Goal: Task Accomplishment & Management: Manage account settings

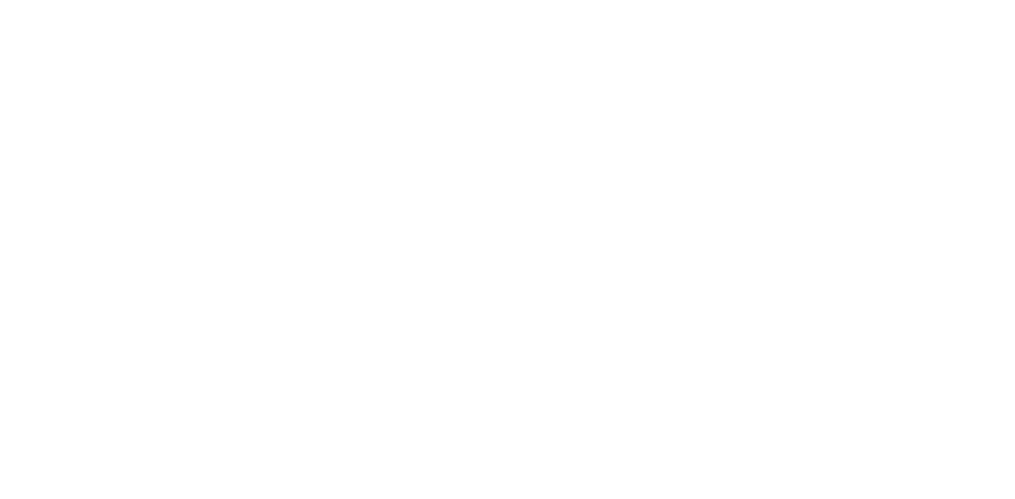
select select "OTHER_SLEEPING_AREA"
select select "EUR"
select select "NO_REFUND"
select select "15:00"
select select "10:00"
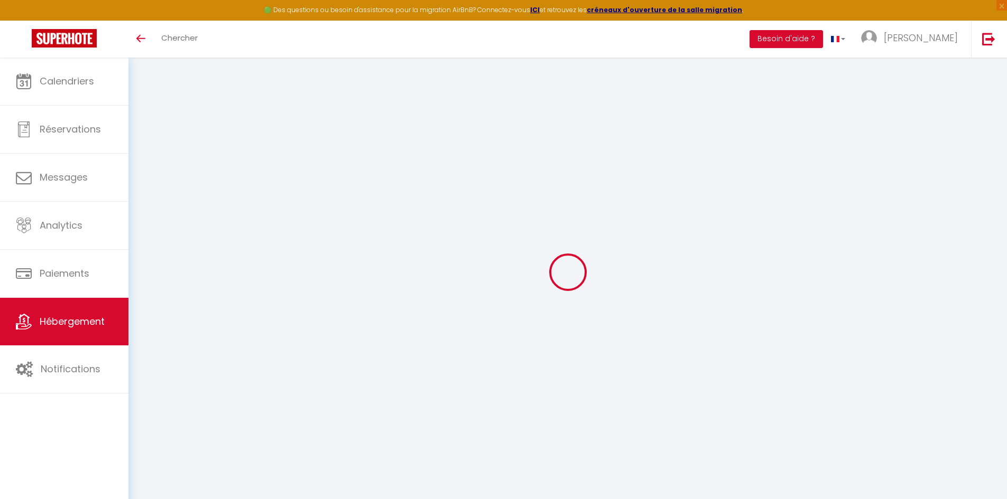
type textarea "RDC - Les pléiades de l'Estérel"
type textarea "RDC - 120 m de la plage d'Agay - 2 chambres"
type textarea "Lore ip Dolorsitame co ADI, el 76 s² doeiu temp inc utlabo et 5 doloremagnaa, e…"
type textarea "120 m de la plage d'Agay et au pied du massif de l'Esterel, appartement de 55 m…"
type input "43.4342715"
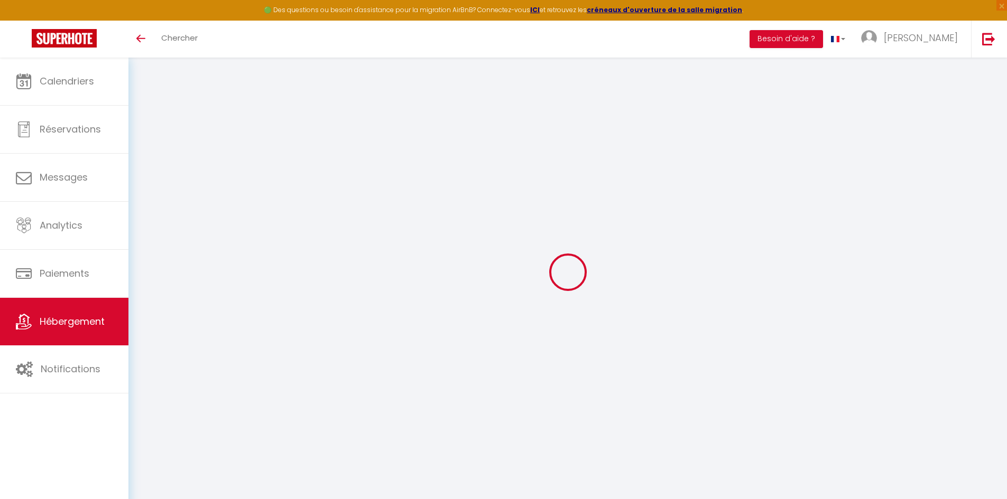
type input "6.8681063"
checkbox input "true"
select select "SHOWER_INDOOR_OR_OUTDOOR"
type input "Salle d'eau"
type input "Chambre 1"
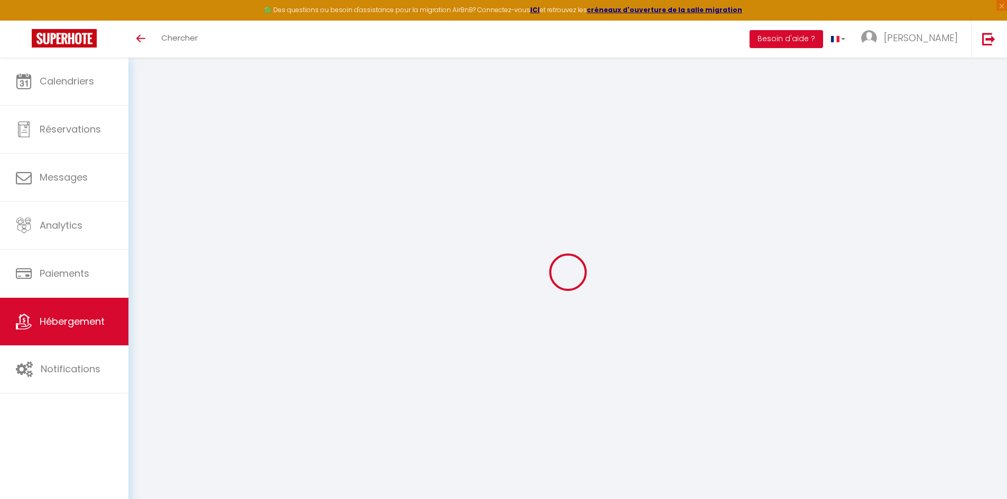
type input "12 m² - 1 lit 140*190 - climatisé"
type input "RDC"
select select "16:00"
type input "[PERSON_NAME]"
type input "4"
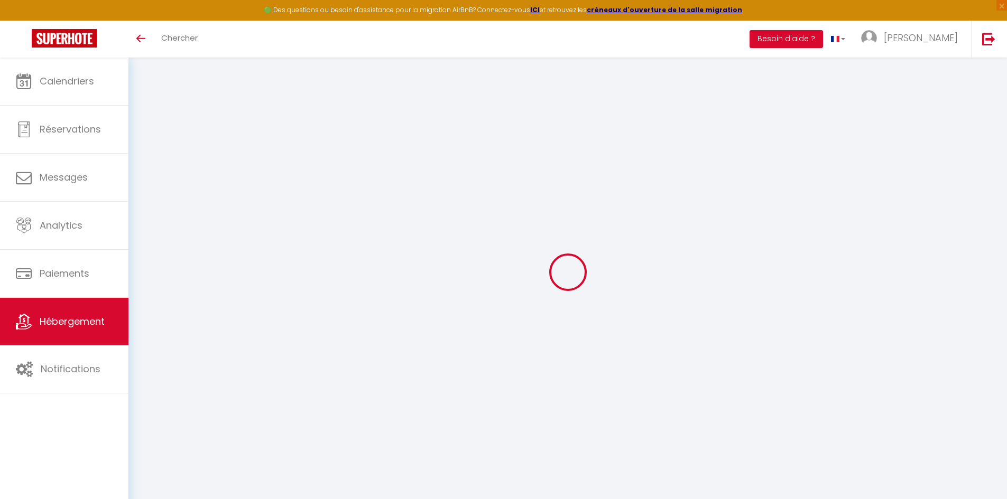
type input "4"
select select "50"
select select "44"
select select
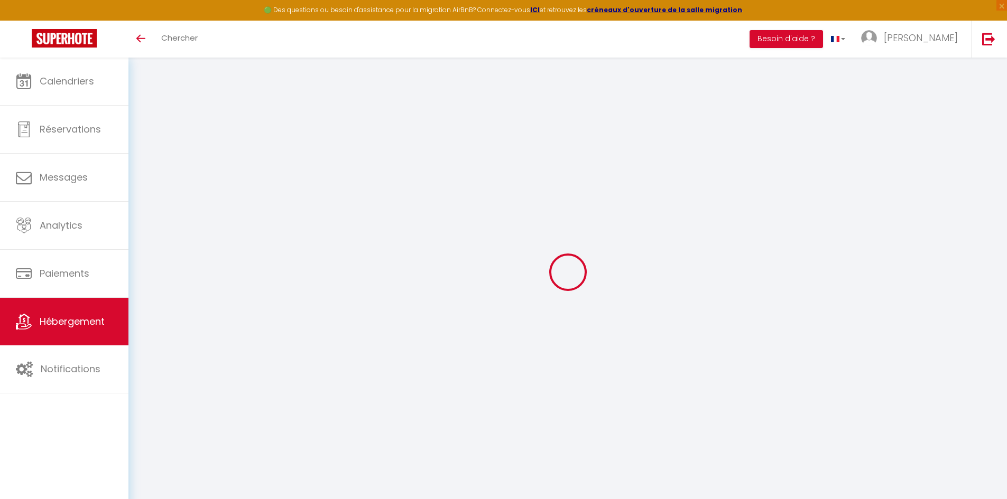
select select "66"
select select
select select "121"
select select "158"
select select "109"
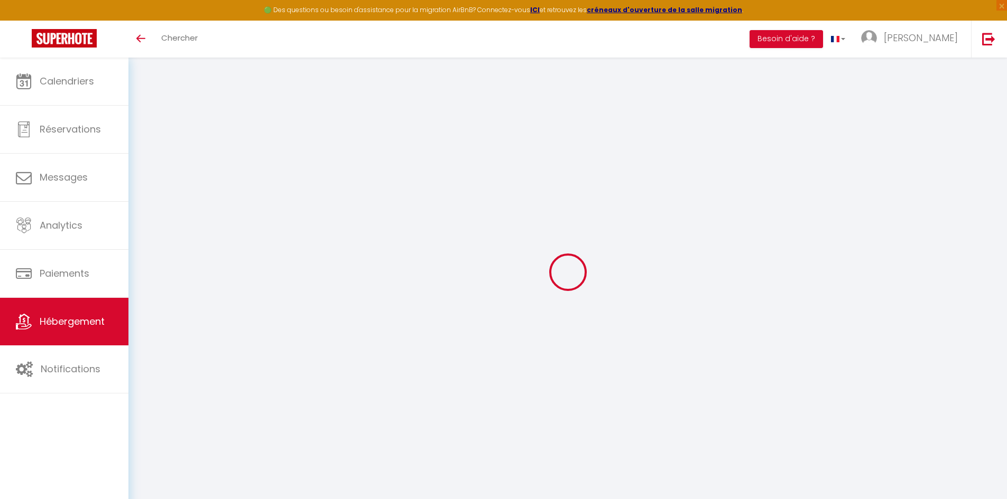
select select "147"
select select "77"
select select
select select "4"
select select
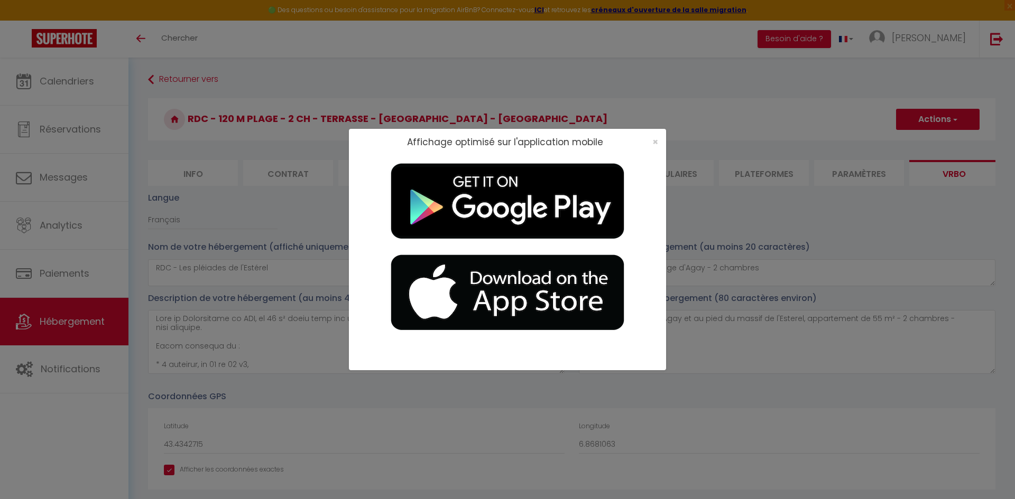
click at [171, 49] on div "Affichage optimisé sur l'application mobile ×" at bounding box center [507, 249] width 1015 height 499
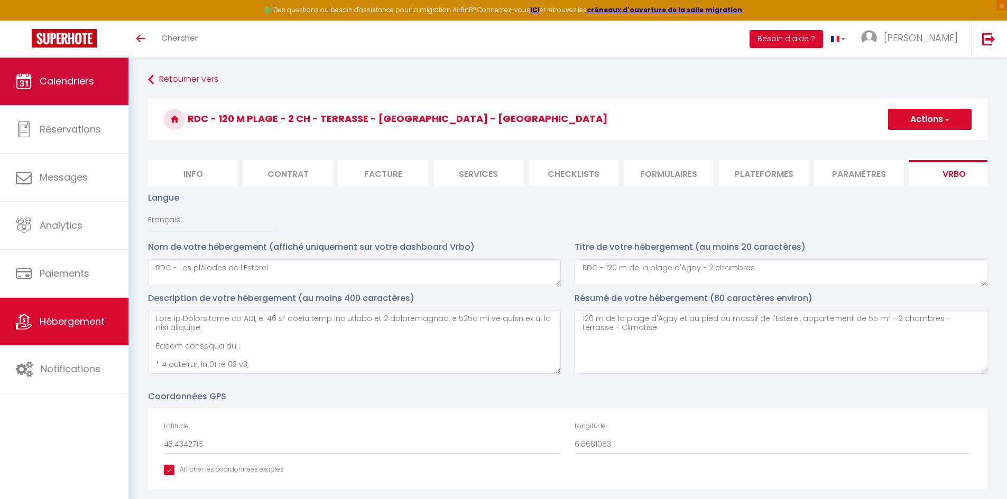
click at [79, 79] on span "Calendriers" at bounding box center [67, 81] width 54 height 13
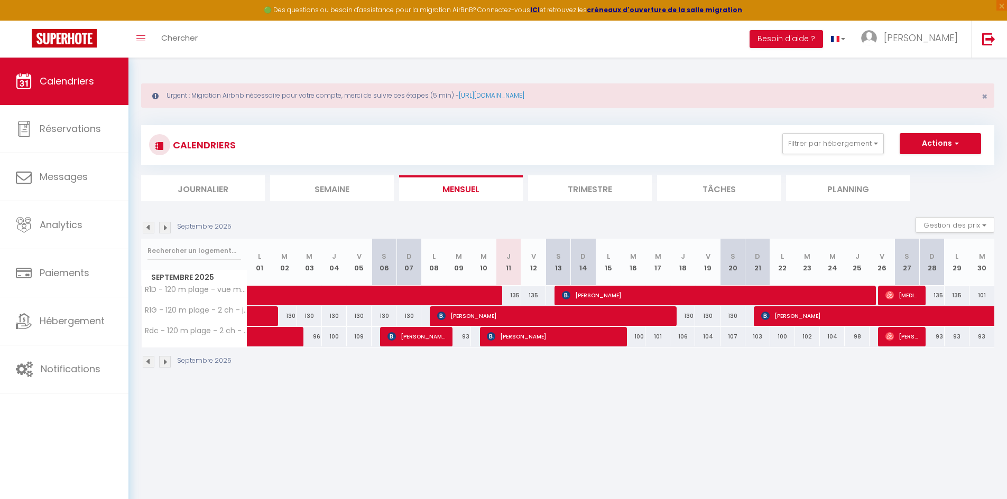
click at [150, 231] on img at bounding box center [149, 228] width 12 height 12
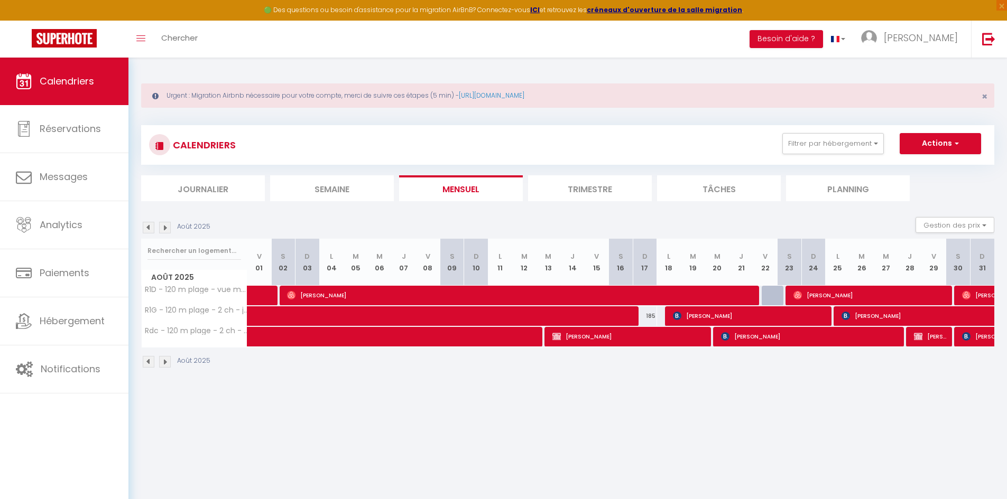
click at [150, 231] on img at bounding box center [149, 228] width 12 height 12
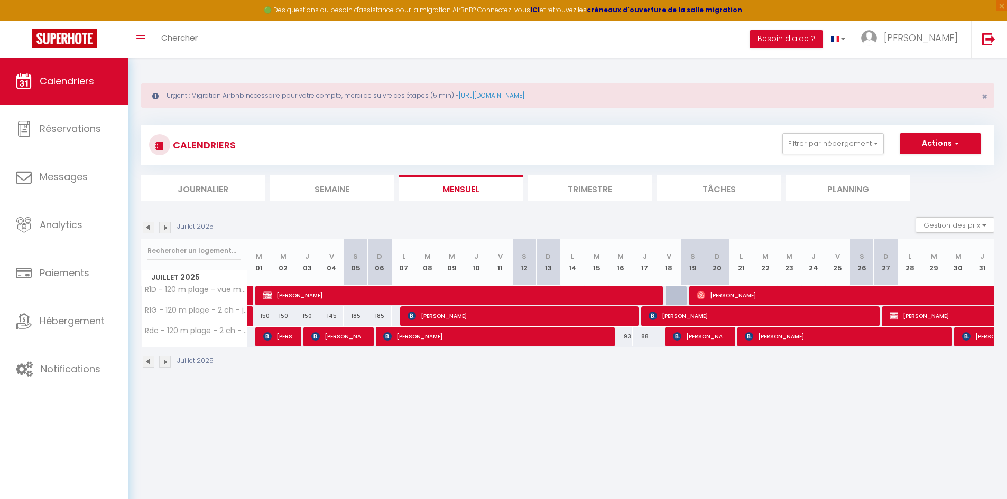
click at [146, 229] on img at bounding box center [149, 228] width 12 height 12
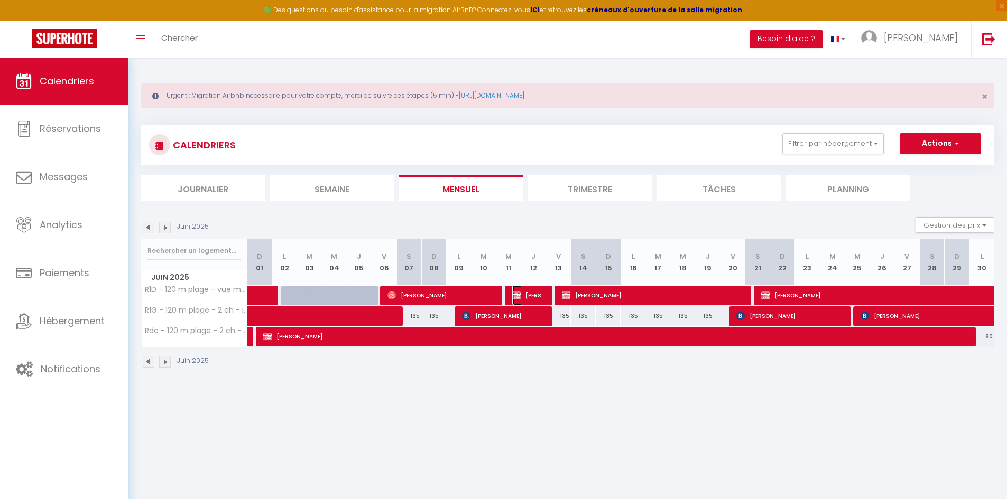
click at [538, 295] on span "[PERSON_NAME]" at bounding box center [528, 295] width 33 height 20
select select "OK"
select select "KO"
select select "0"
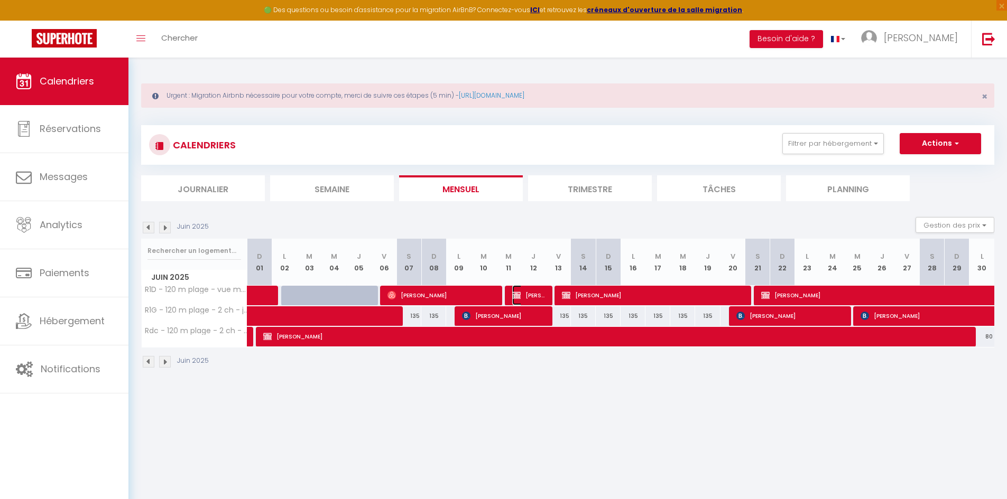
select select "1"
select select
select select "32487"
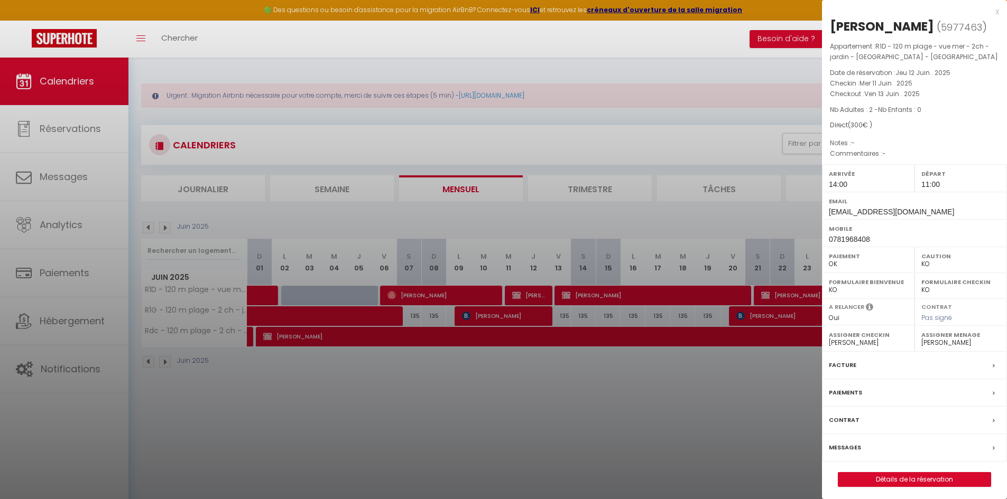
click at [708, 415] on div at bounding box center [503, 249] width 1007 height 499
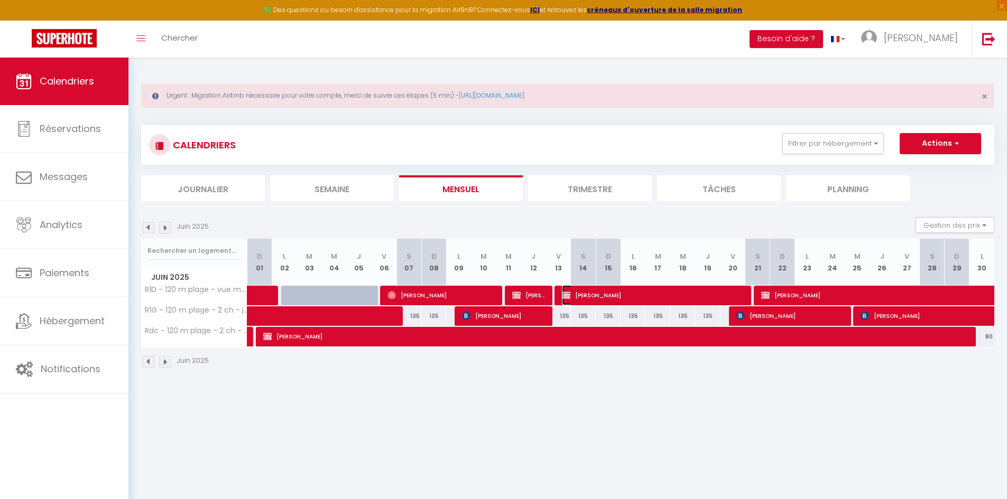
click at [625, 297] on span "[PERSON_NAME]" at bounding box center [653, 295] width 182 height 20
select select "KO"
select select
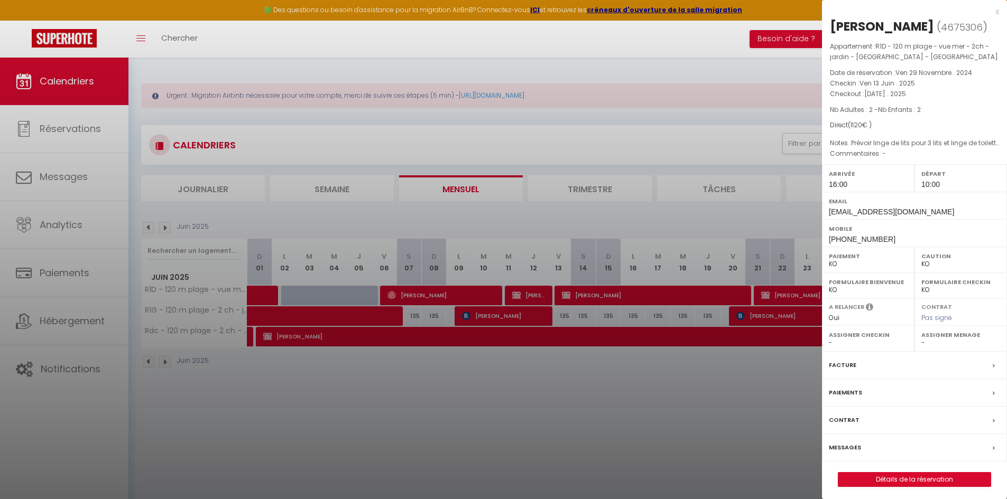
click at [773, 294] on div at bounding box center [503, 249] width 1007 height 499
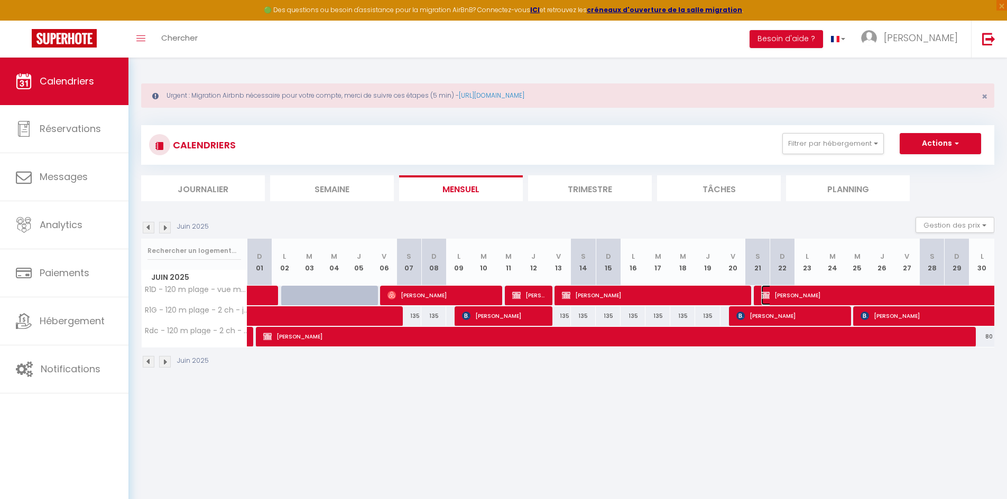
click at [771, 294] on span "[PERSON_NAME]" at bounding box center [882, 295] width 243 height 20
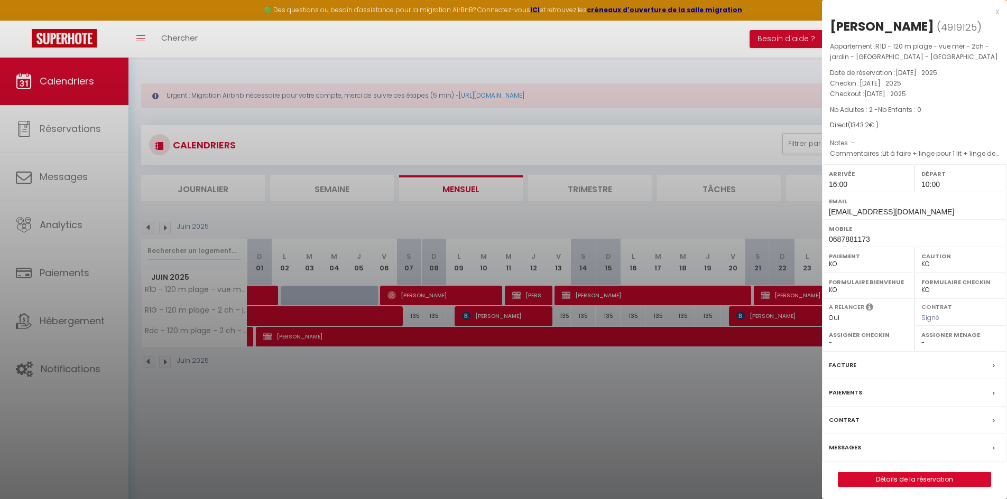
click at [241, 151] on div at bounding box center [503, 249] width 1007 height 499
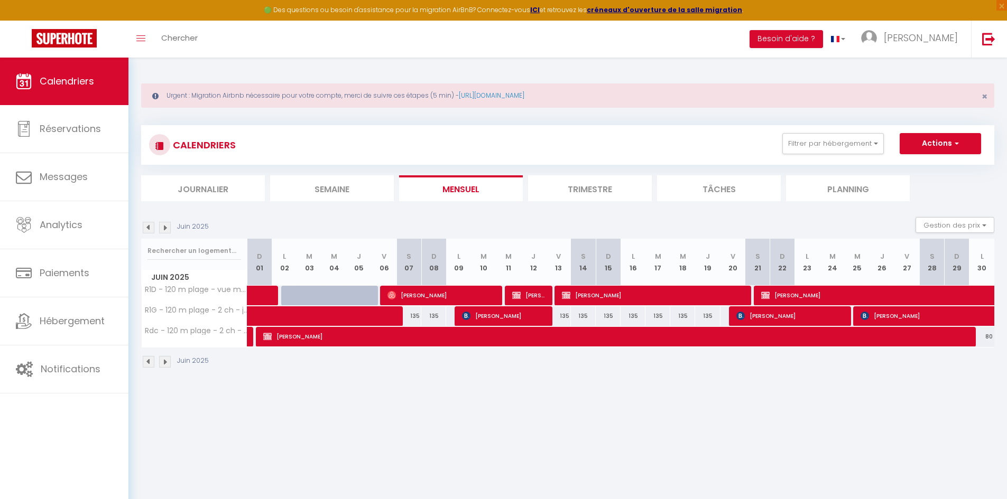
click at [162, 228] on img at bounding box center [165, 228] width 12 height 12
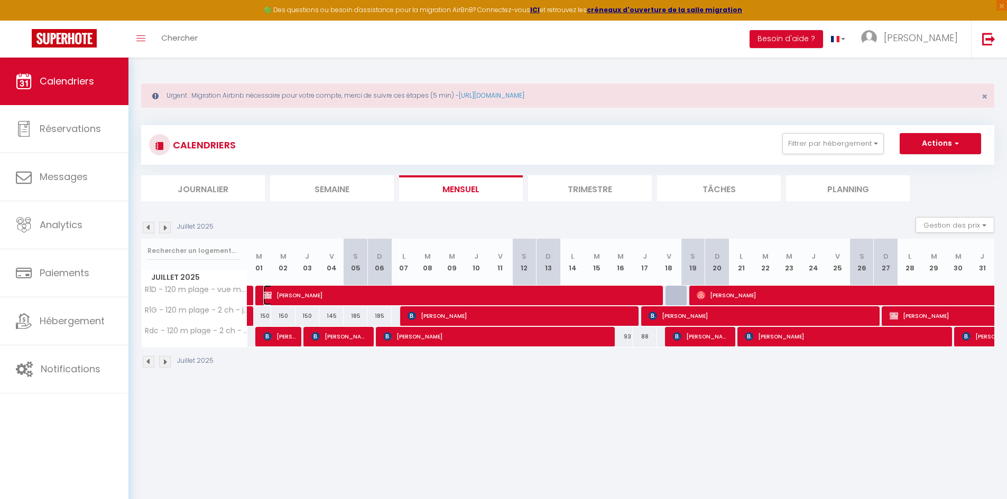
click at [293, 290] on span "[PERSON_NAME]" at bounding box center [461, 295] width 397 height 20
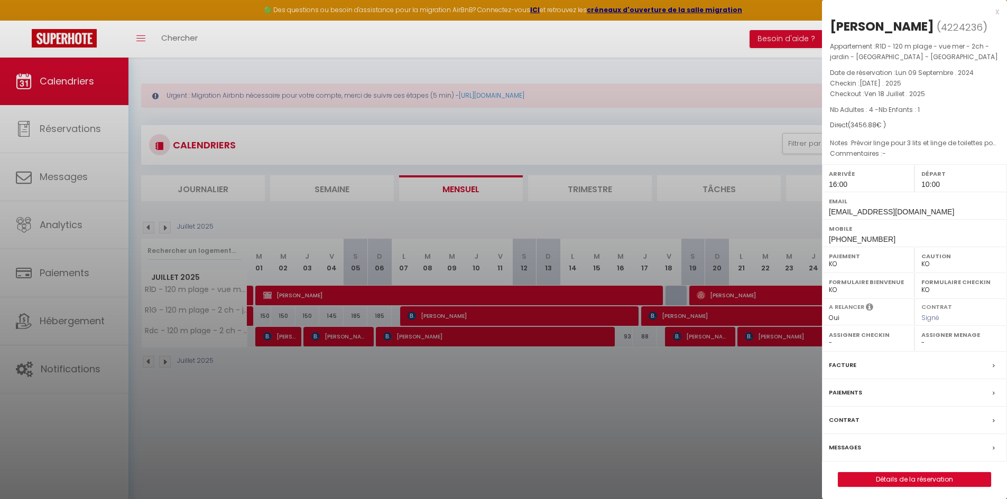
click at [994, 12] on div "x" at bounding box center [910, 11] width 177 height 13
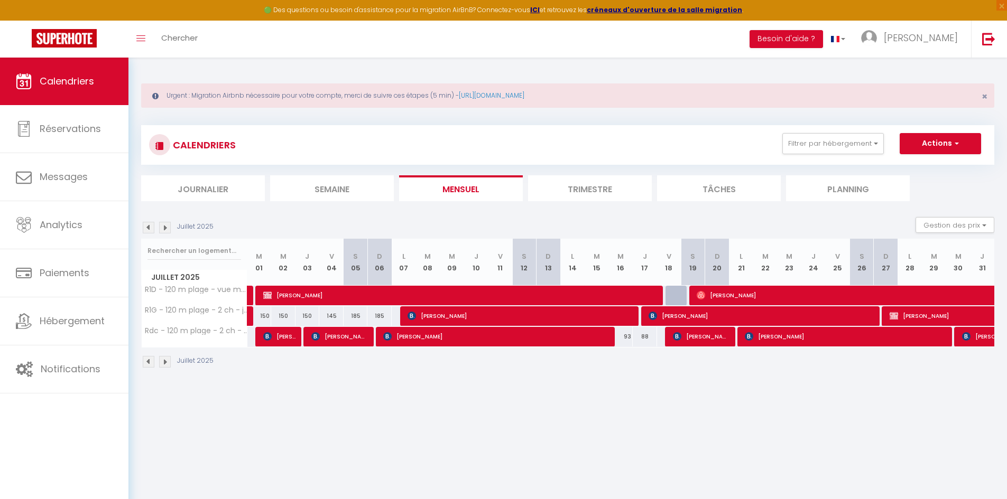
click at [165, 230] on img at bounding box center [165, 228] width 12 height 12
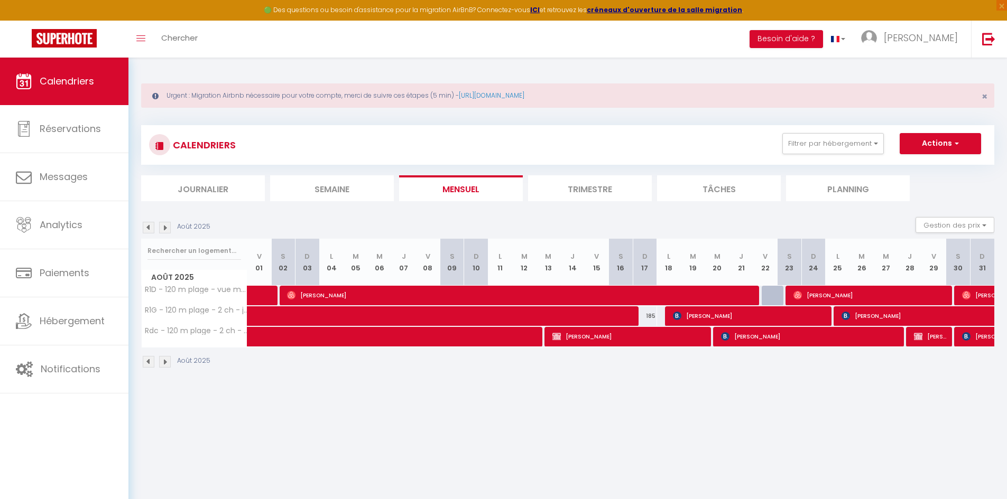
click at [165, 230] on img at bounding box center [165, 228] width 12 height 12
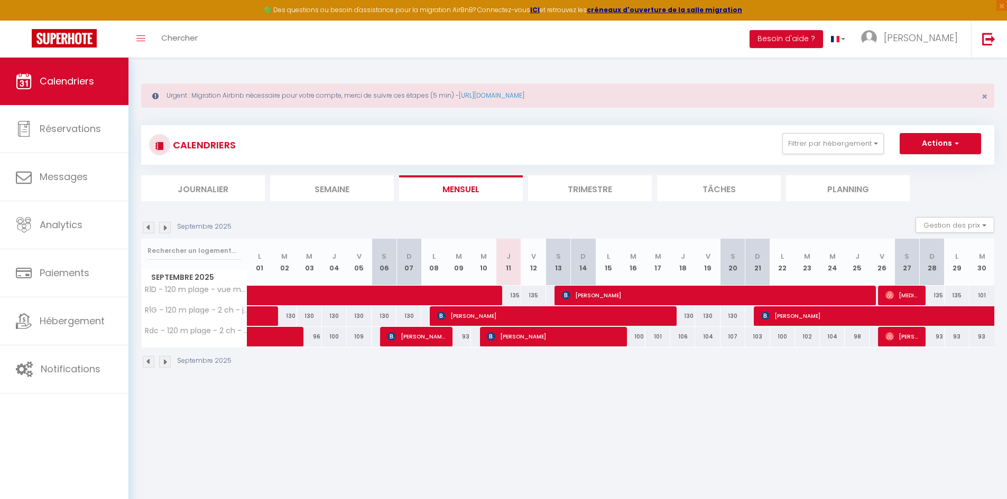
click at [145, 229] on img at bounding box center [149, 228] width 12 height 12
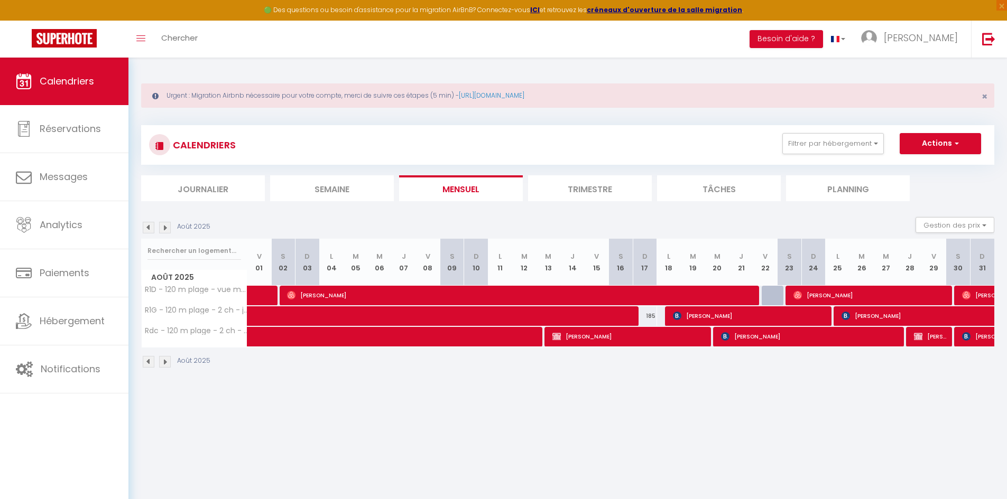
click at [146, 229] on img at bounding box center [149, 228] width 12 height 12
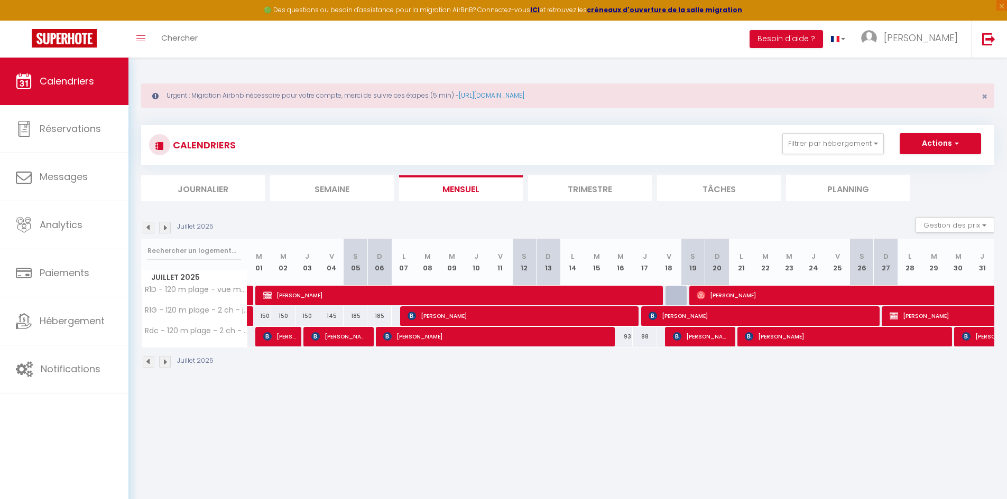
click at [146, 229] on img at bounding box center [149, 228] width 12 height 12
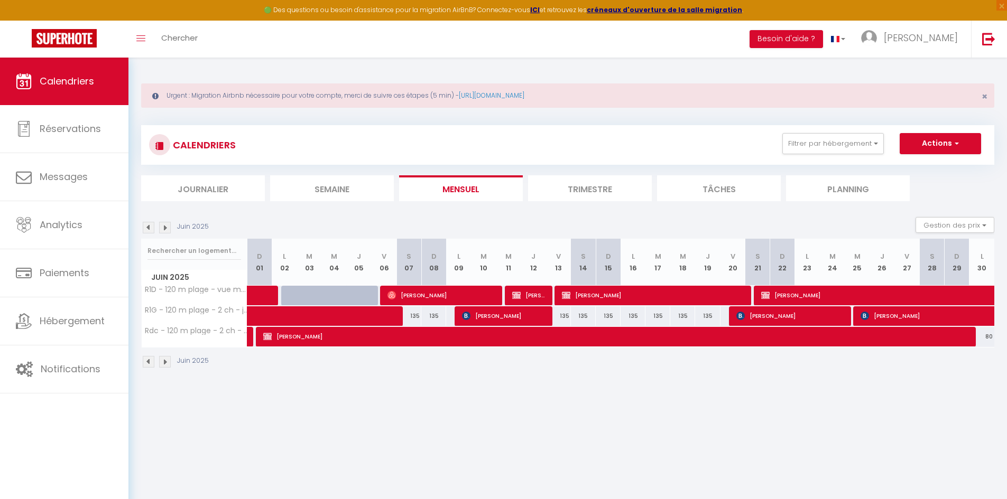
click at [149, 230] on img at bounding box center [149, 228] width 12 height 12
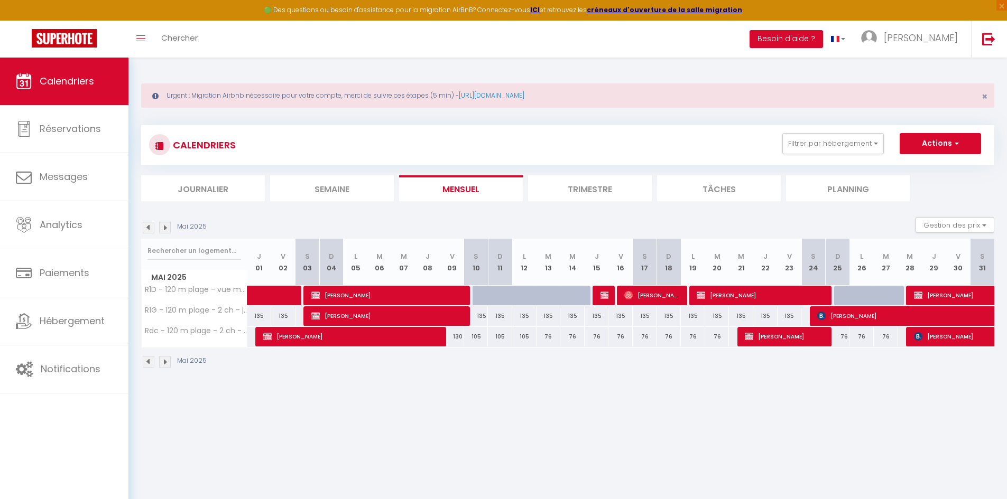
click at [164, 226] on img at bounding box center [165, 228] width 12 height 12
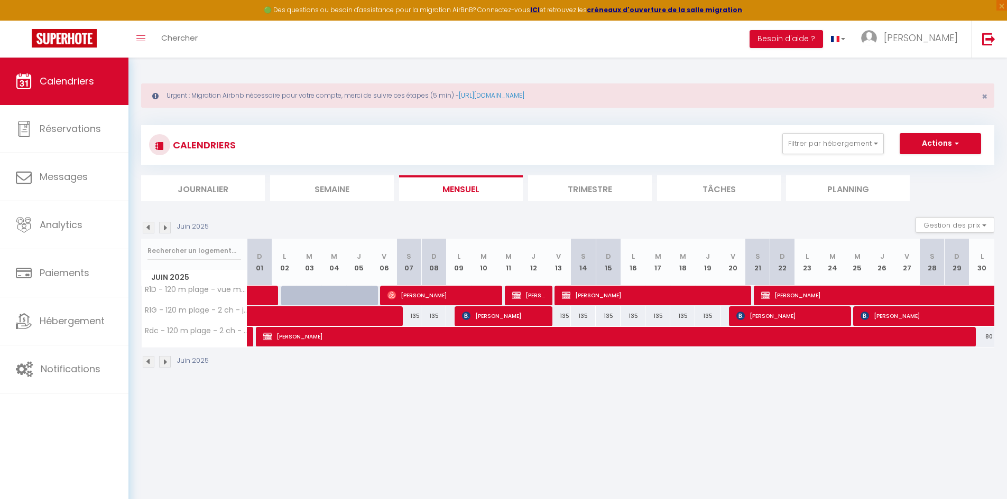
click at [164, 226] on img at bounding box center [165, 228] width 12 height 12
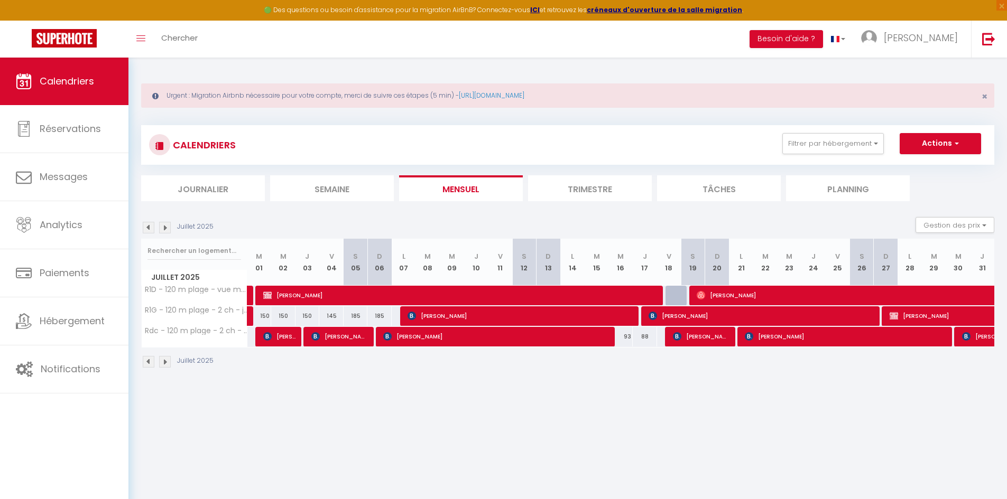
click at [164, 226] on img at bounding box center [165, 228] width 12 height 12
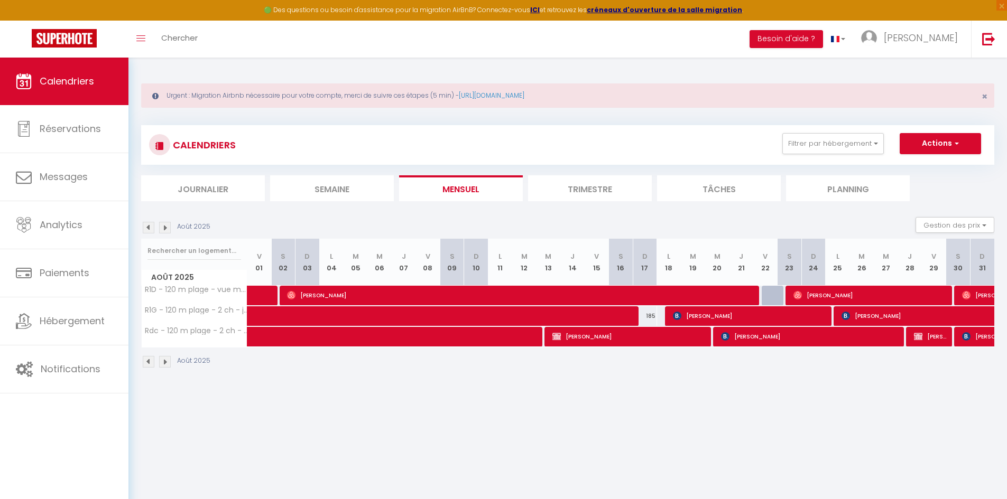
click at [151, 226] on img at bounding box center [149, 228] width 12 height 12
select select "KO"
select select "0"
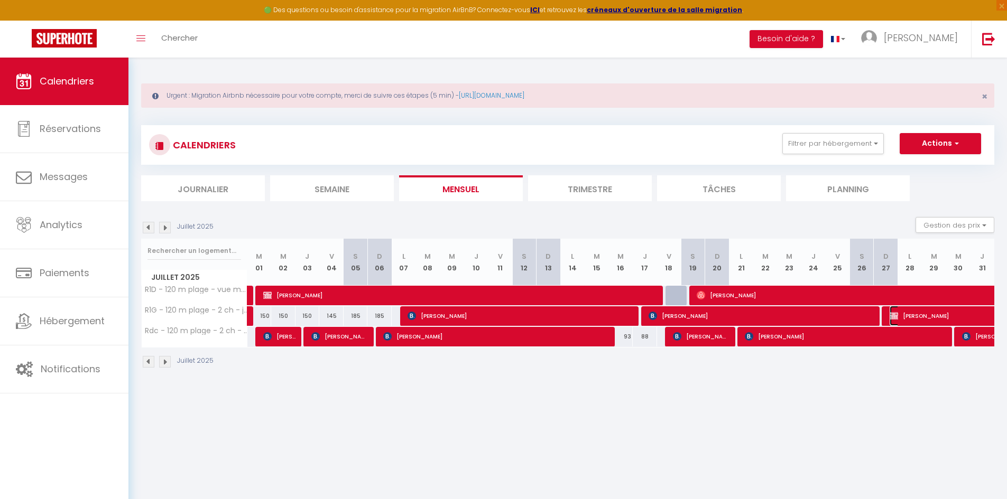
click at [895, 314] on img at bounding box center [893, 316] width 8 height 8
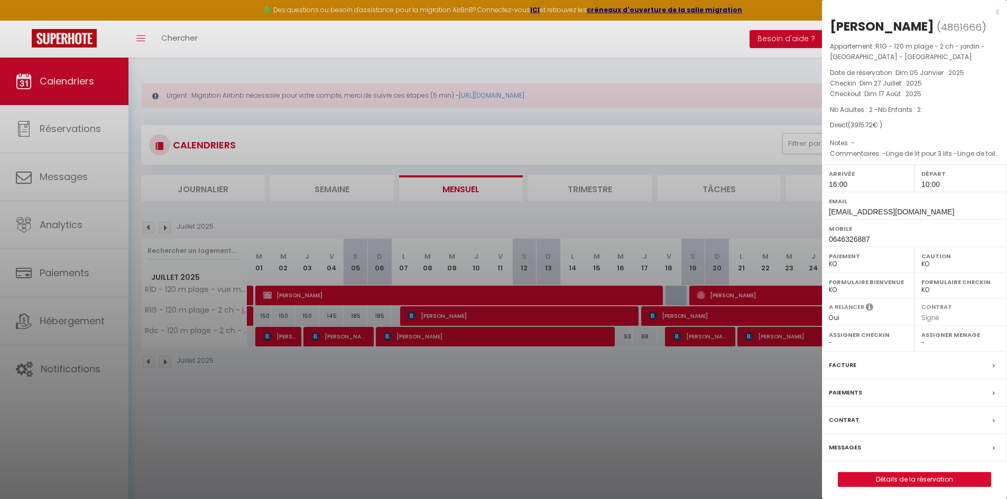
click at [208, 220] on div at bounding box center [503, 249] width 1007 height 499
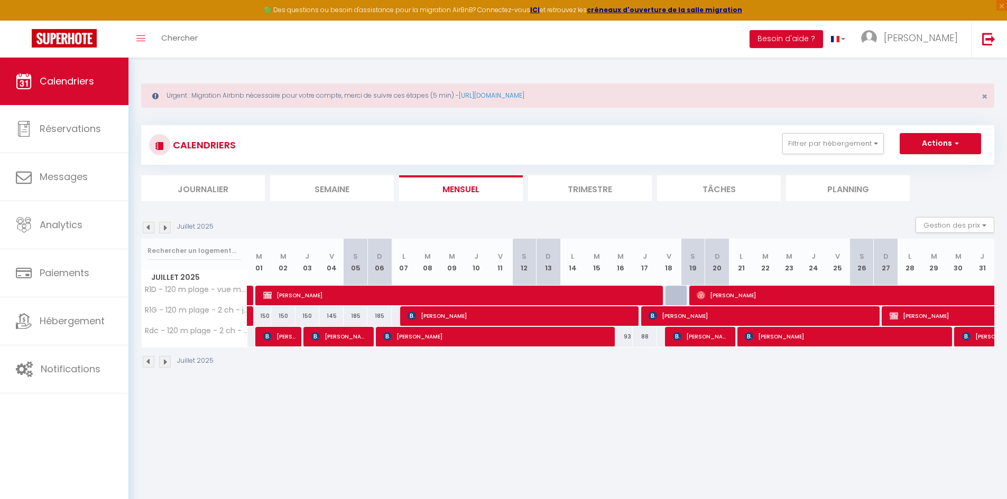
click at [162, 225] on img at bounding box center [165, 228] width 12 height 12
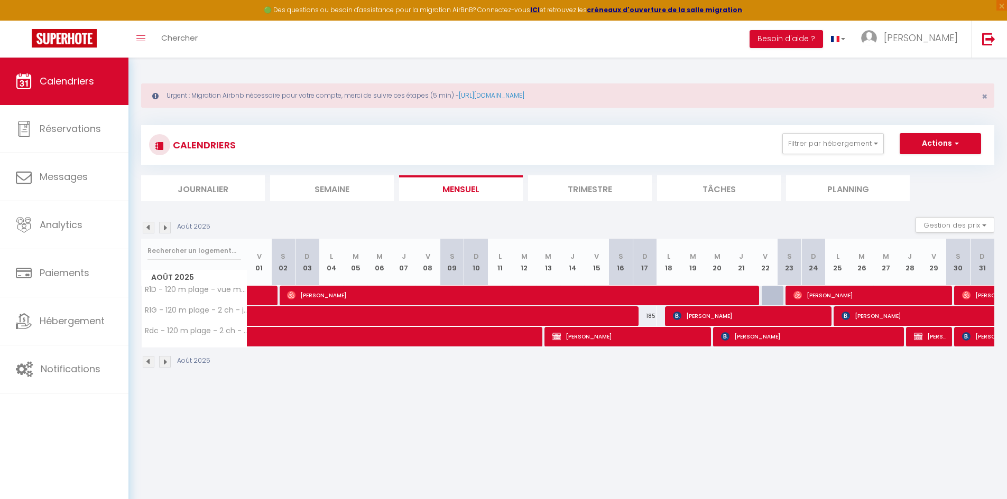
click at [168, 226] on img at bounding box center [165, 228] width 12 height 12
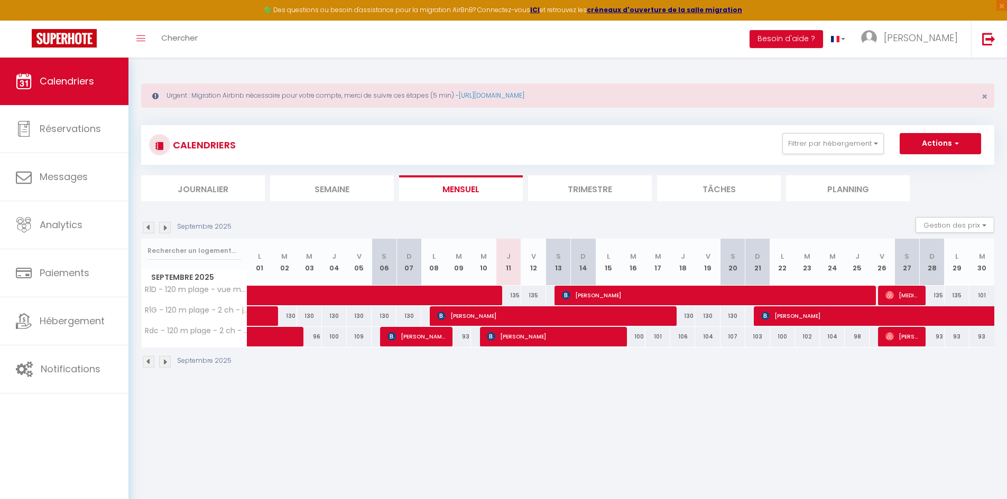
click at [146, 227] on img at bounding box center [149, 228] width 12 height 12
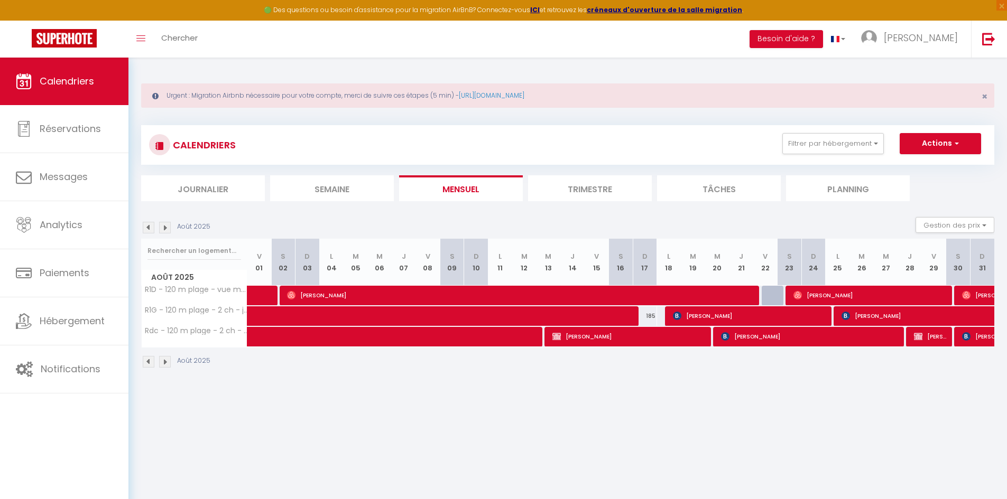
click at [147, 229] on img at bounding box center [149, 228] width 12 height 12
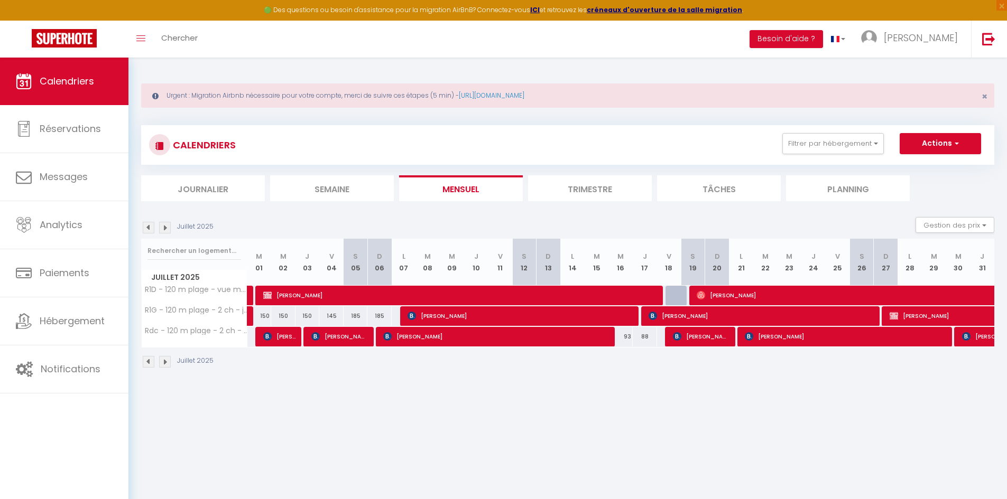
click at [147, 229] on img at bounding box center [149, 228] width 12 height 12
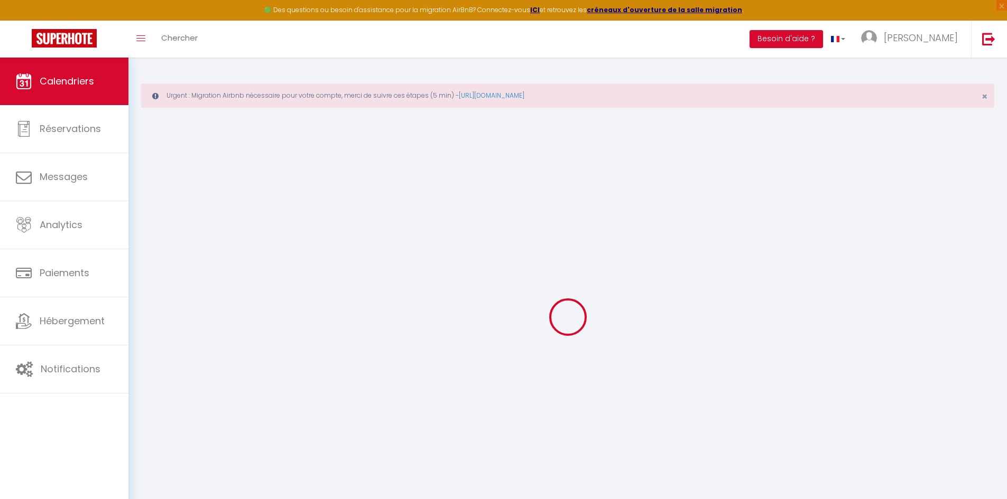
select select "KO"
select select "0"
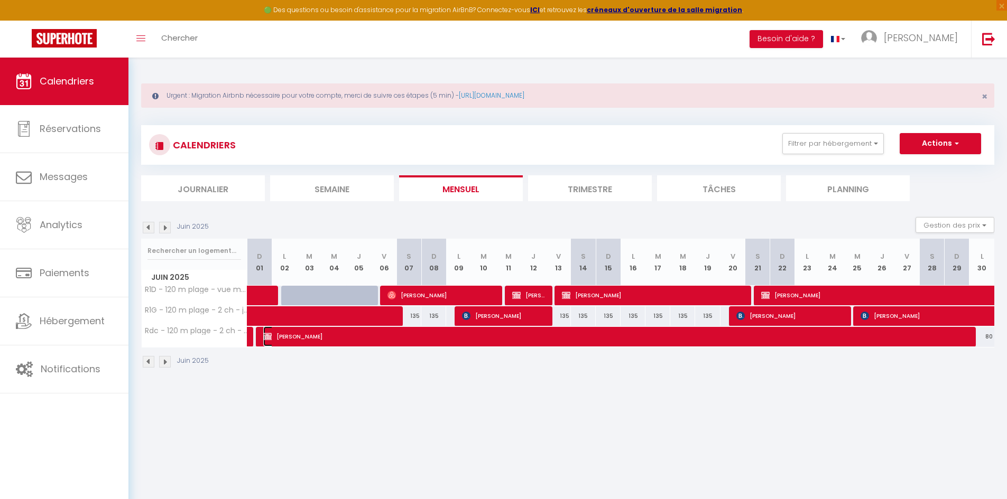
click at [348, 342] on span "[PERSON_NAME]" at bounding box center [615, 337] width 704 height 20
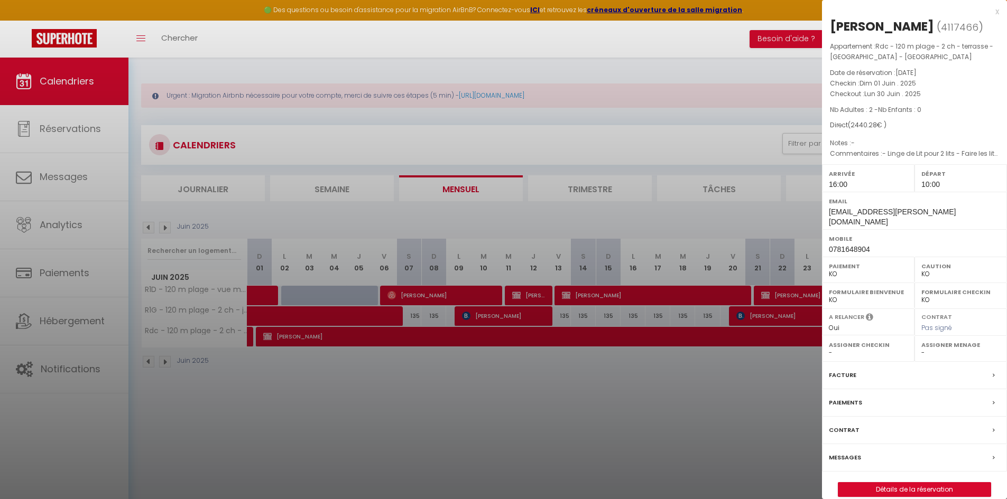
click at [166, 226] on div at bounding box center [503, 249] width 1007 height 499
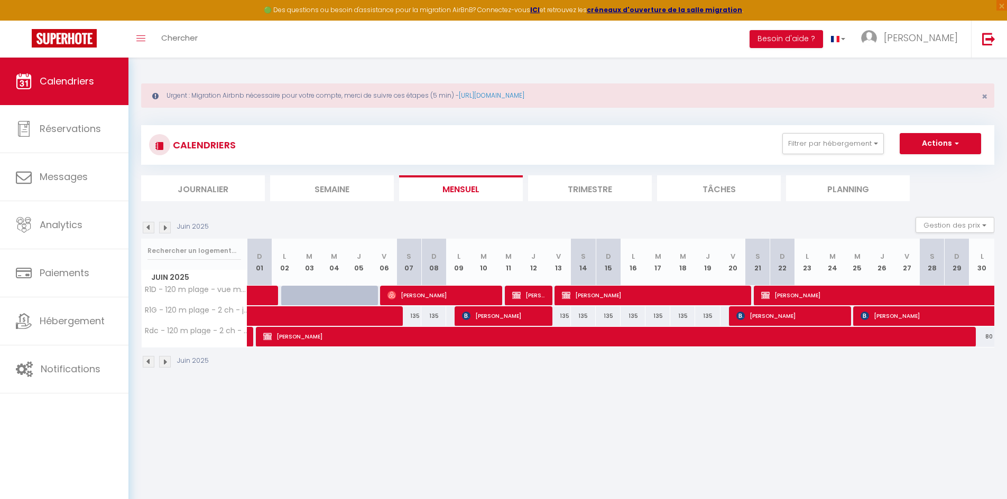
click at [166, 226] on img at bounding box center [165, 228] width 12 height 12
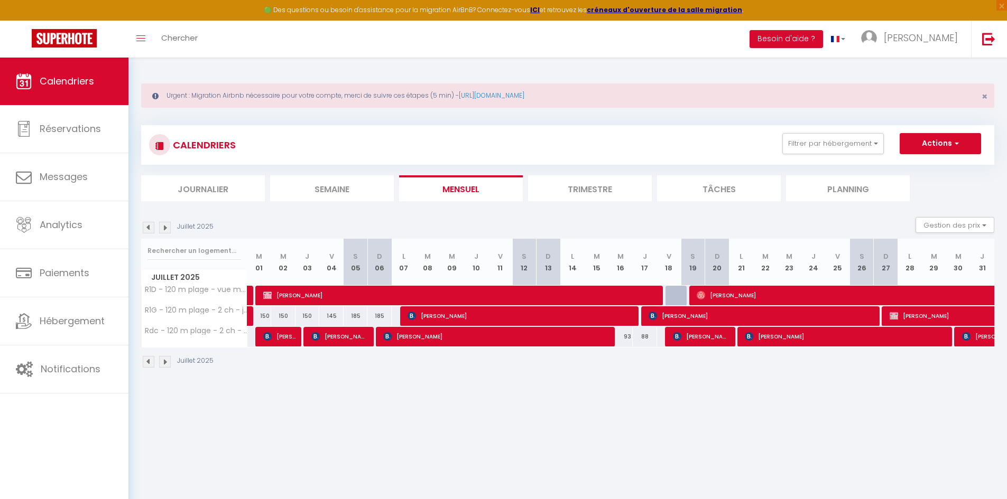
click at [166, 226] on img at bounding box center [165, 228] width 12 height 12
select select "KO"
select select "0"
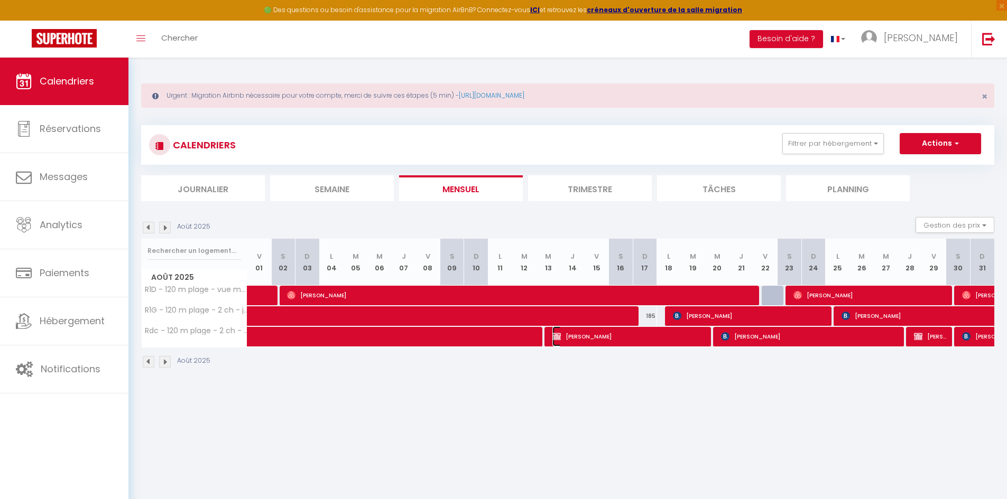
click at [618, 340] on span "[PERSON_NAME]" at bounding box center [629, 337] width 154 height 20
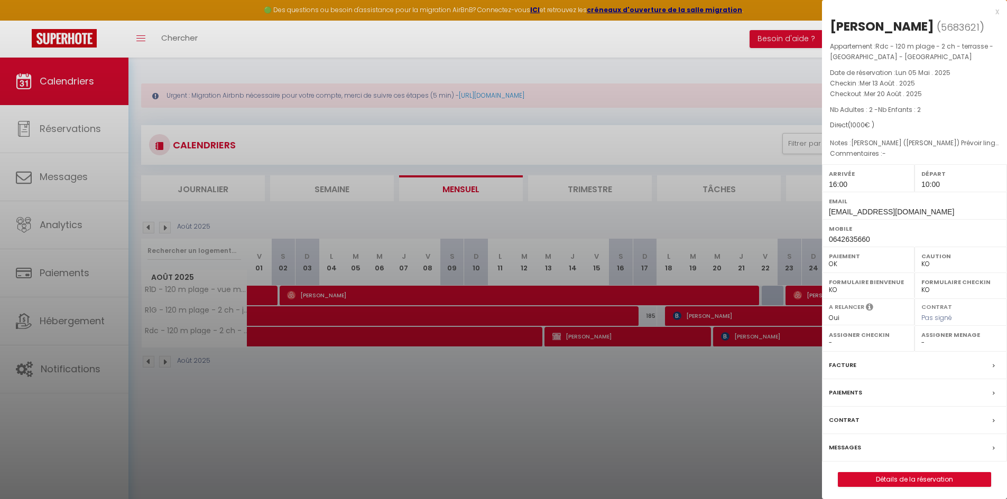
click at [682, 250] on div at bounding box center [503, 249] width 1007 height 499
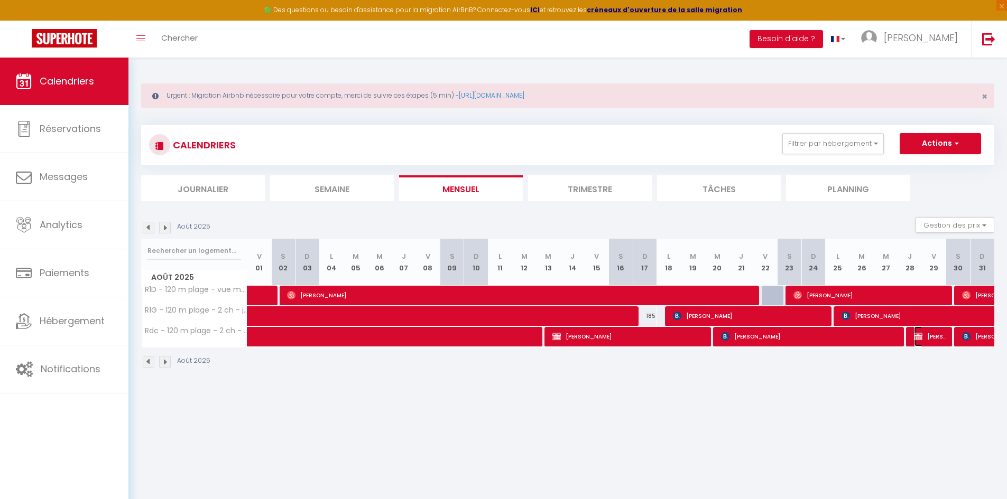
click at [934, 340] on span "[PERSON_NAME]" at bounding box center [930, 337] width 32 height 20
select select "KO"
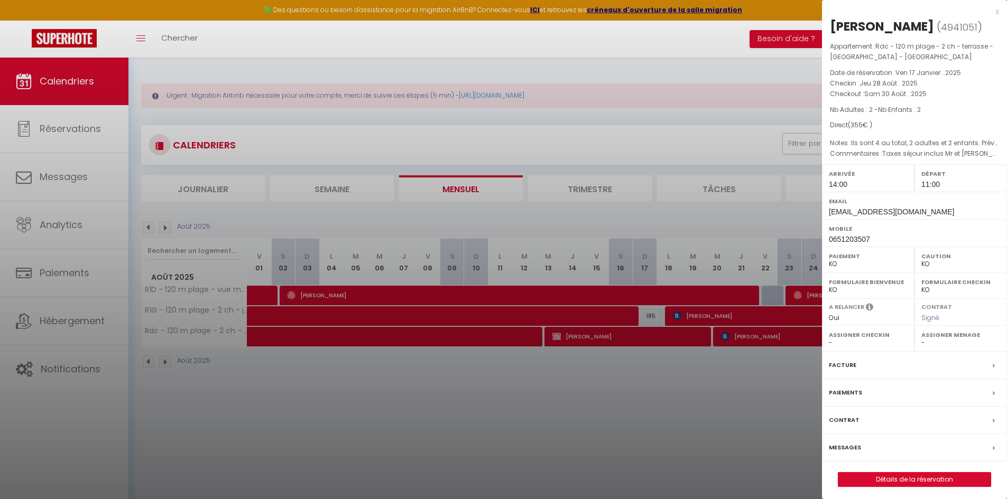
click at [696, 392] on div at bounding box center [503, 249] width 1007 height 499
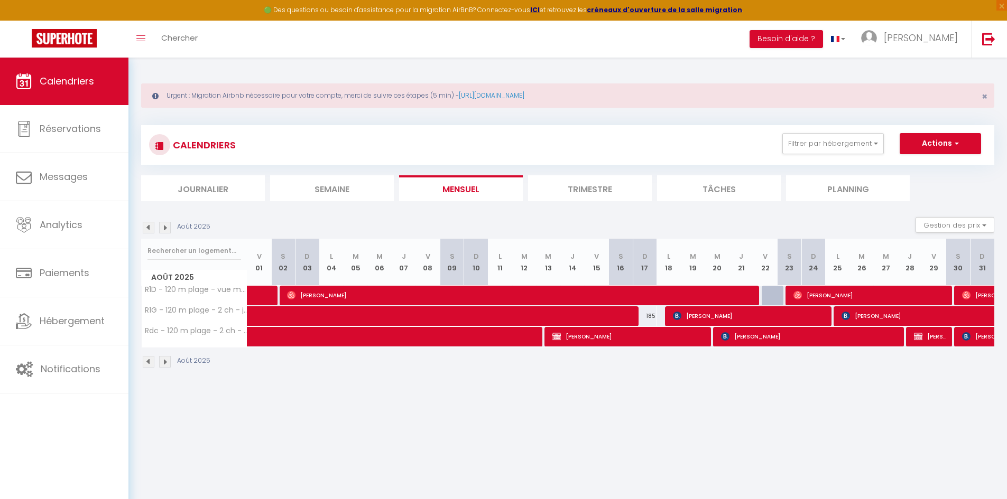
click at [169, 228] on img at bounding box center [165, 228] width 12 height 12
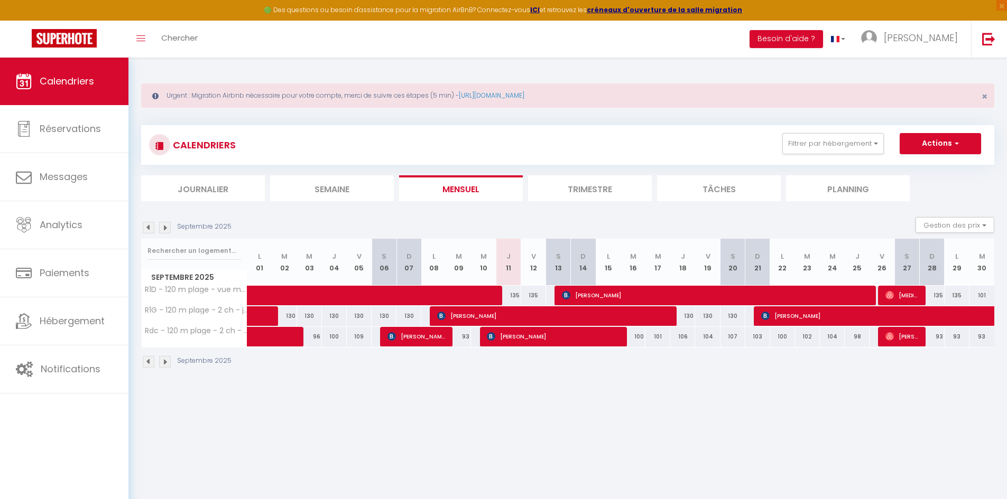
click at [146, 226] on img at bounding box center [149, 228] width 12 height 12
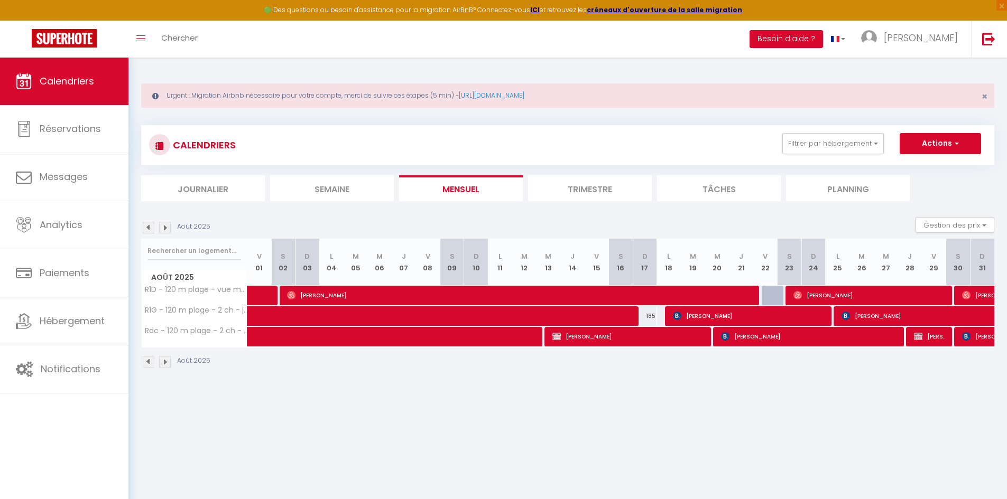
click at [170, 230] on img at bounding box center [165, 228] width 12 height 12
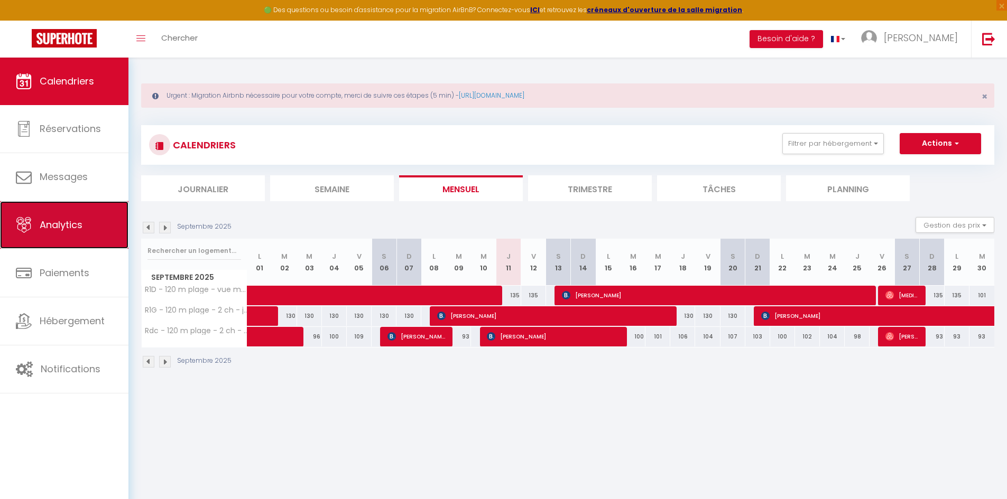
click at [57, 237] on link "Analytics" at bounding box center [64, 225] width 128 height 48
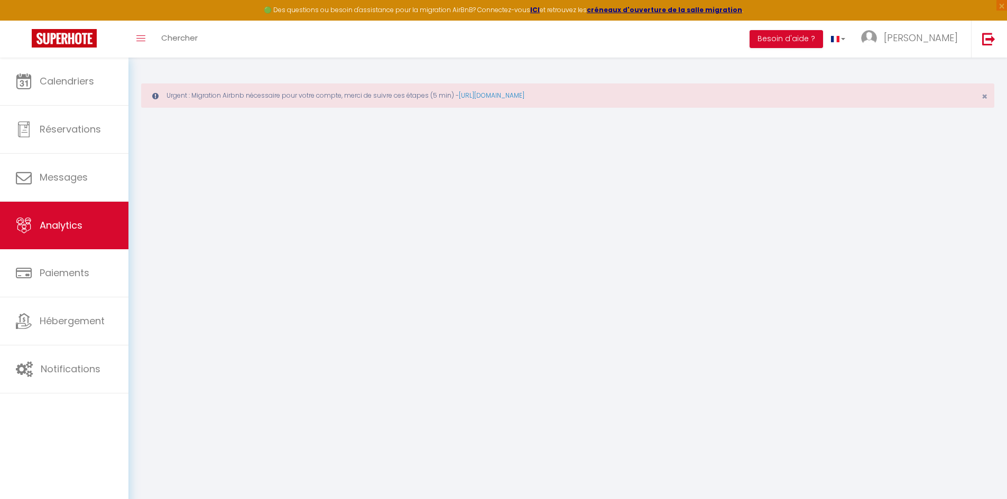
select select "2025"
select select "9"
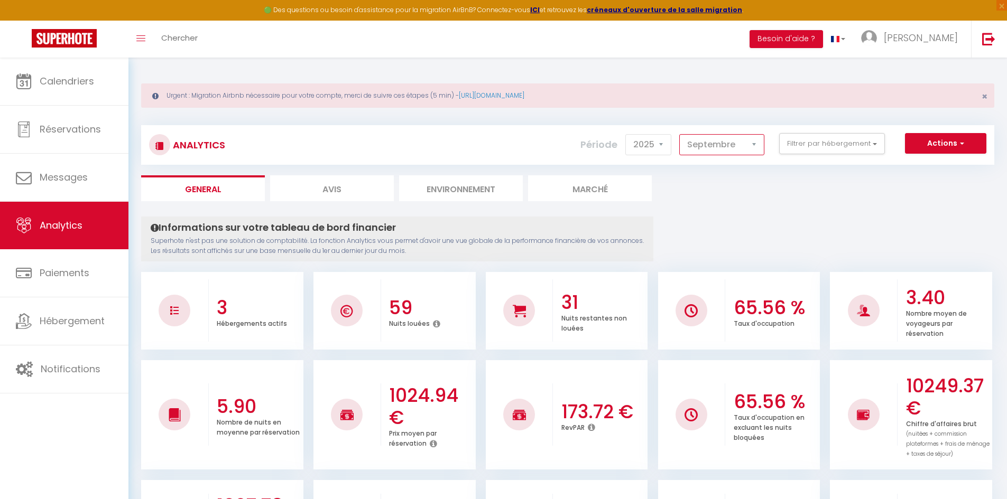
click at [750, 146] on select "[PERSON_NAME] Mars Avril Mai Juin Juillet Août Septembre Octobre Novembre Décem…" at bounding box center [721, 144] width 85 height 21
click at [680, 134] on select "[PERSON_NAME] Mars Avril Mai Juin Juillet Août Septembre Octobre Novembre Décem…" at bounding box center [721, 144] width 85 height 21
click at [435, 325] on icon at bounding box center [436, 324] width 7 height 8
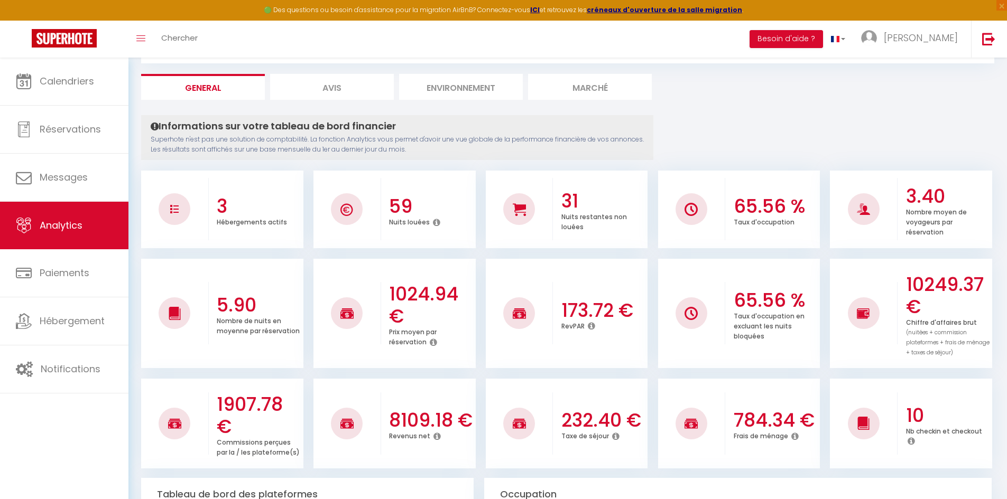
scroll to position [106, 0]
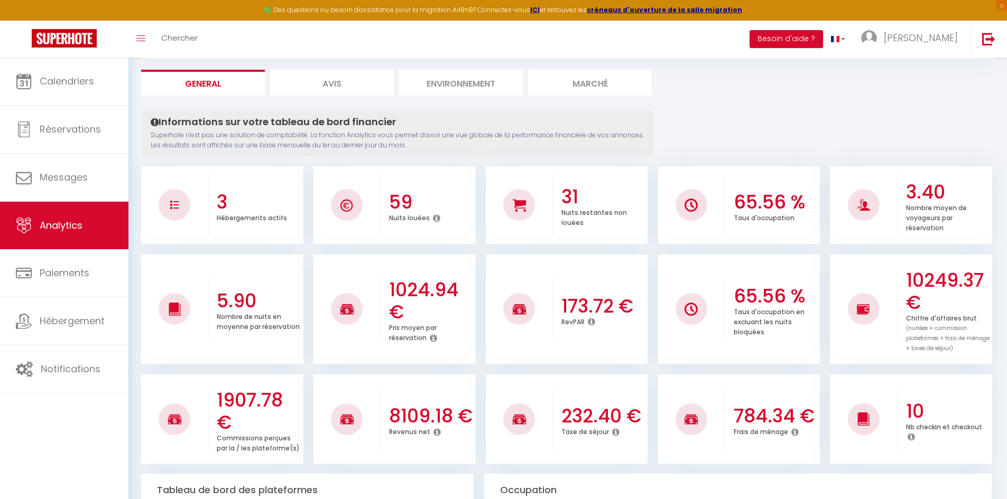
click at [695, 208] on img at bounding box center [690, 205] width 13 height 13
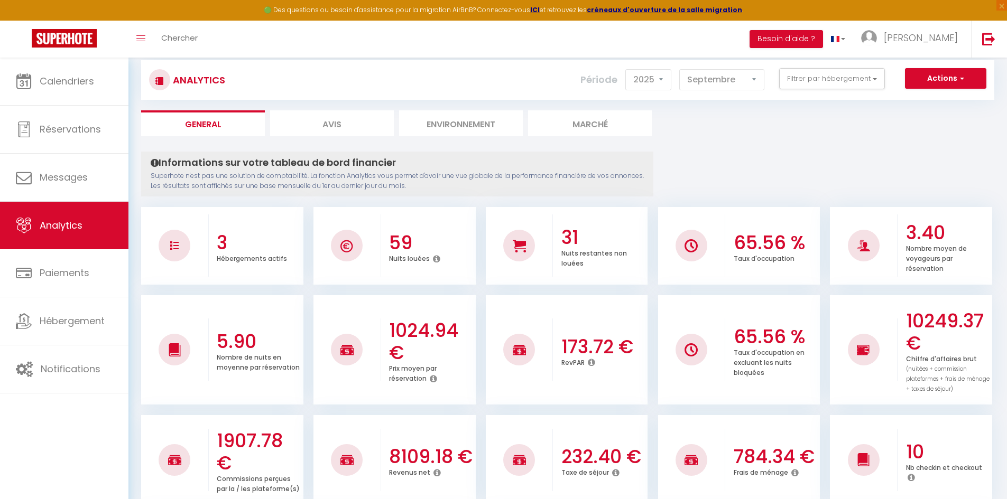
scroll to position [0, 0]
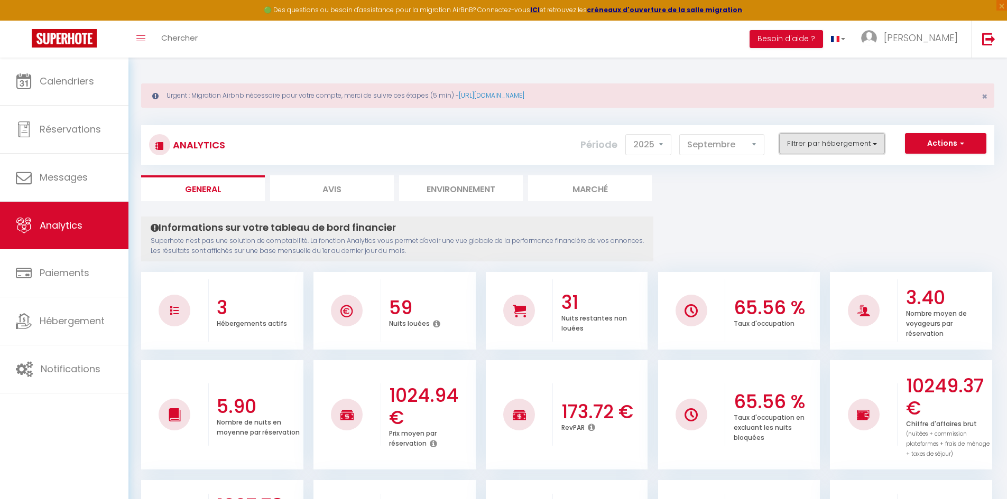
click at [868, 148] on button "Filtrer par hébergement" at bounding box center [832, 143] width 106 height 21
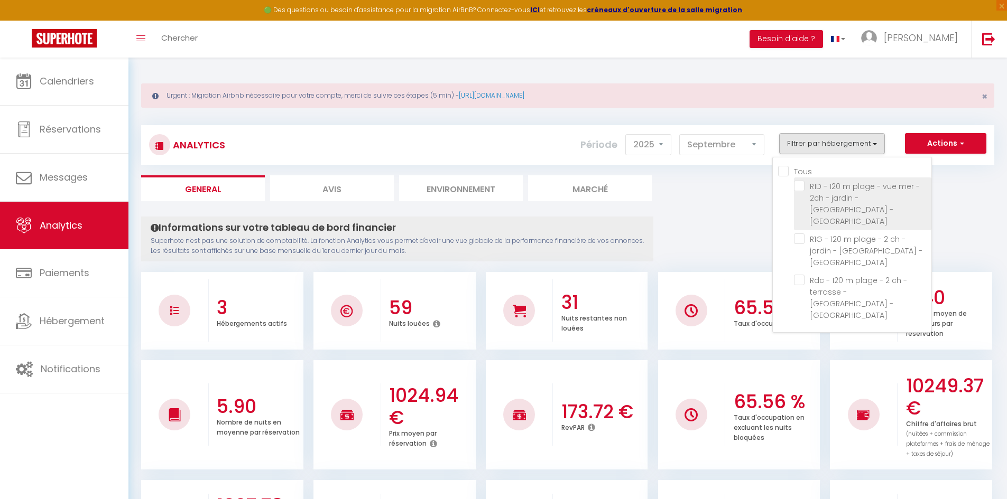
click at [824, 185] on Estérel "checkbox" at bounding box center [862, 186] width 137 height 11
checkbox Estérel "true"
checkbox Estérel "false"
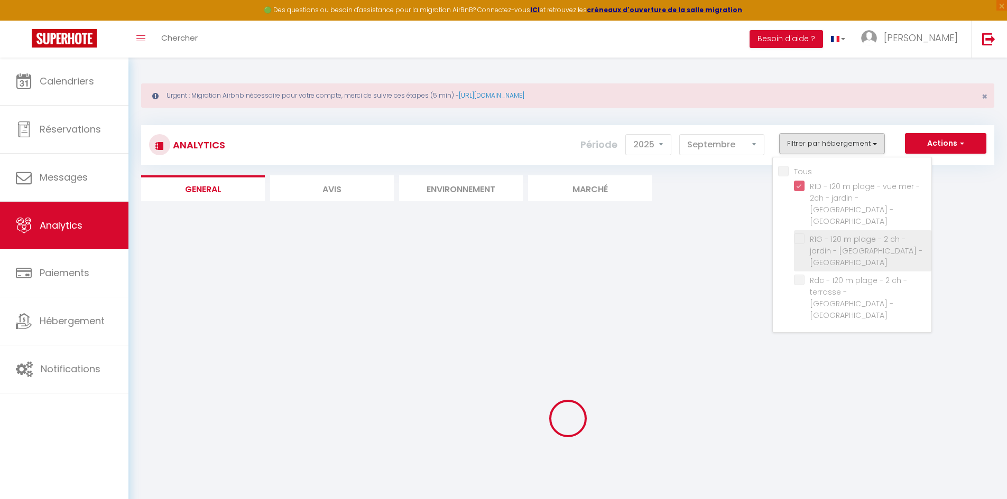
checkbox Estérel "false"
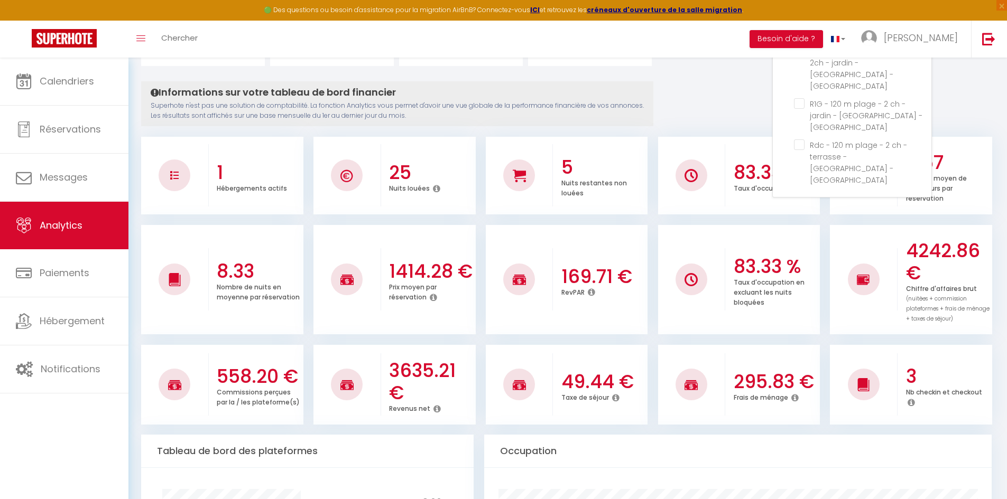
scroll to position [159, 0]
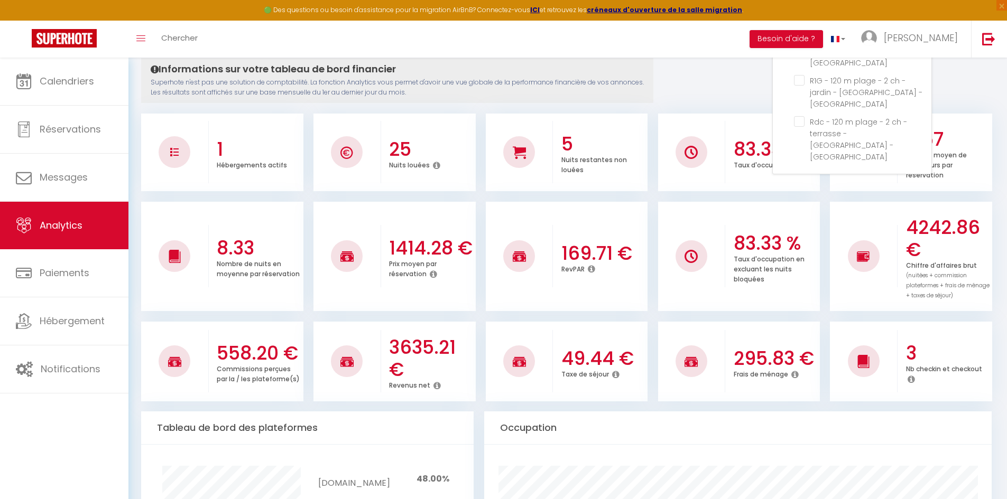
click at [858, 265] on div at bounding box center [864, 256] width 32 height 32
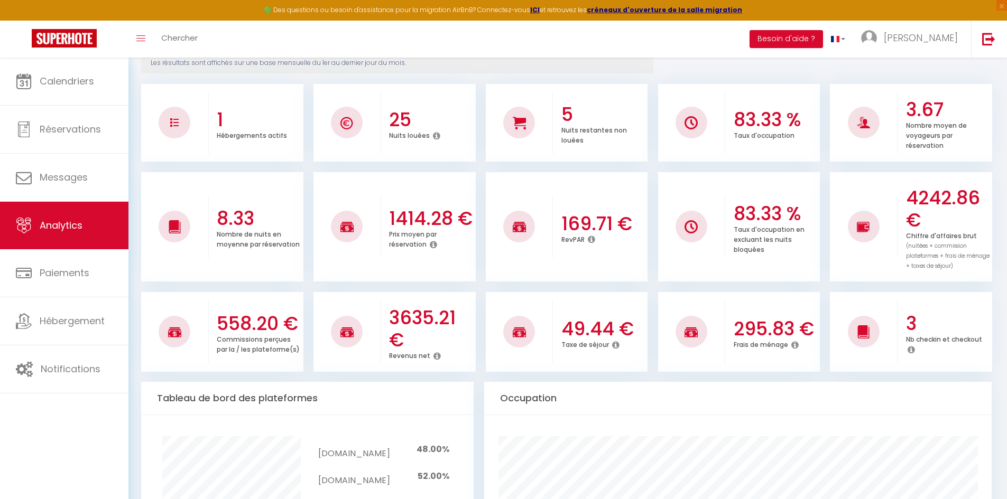
scroll to position [211, 0]
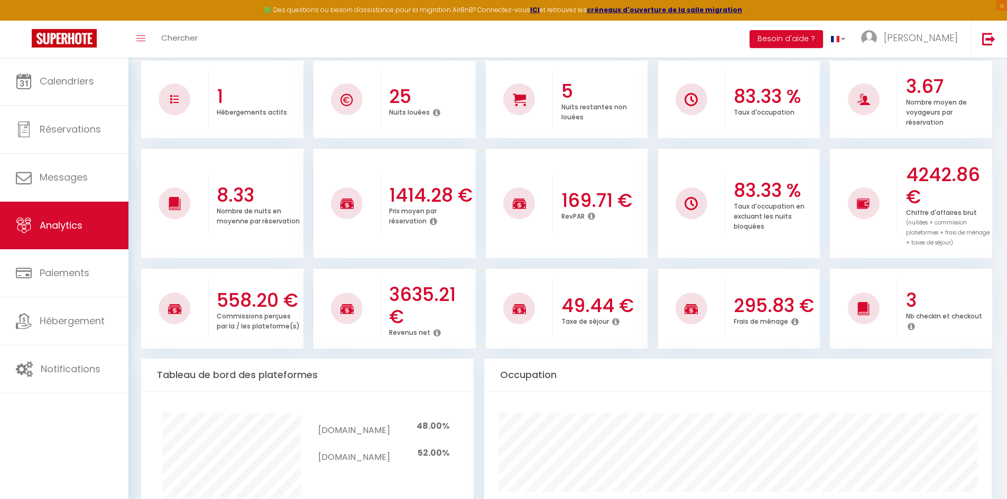
click at [435, 333] on icon at bounding box center [436, 333] width 7 height 8
click at [612, 319] on icon at bounding box center [615, 322] width 7 height 8
click at [910, 326] on icon at bounding box center [910, 326] width 7 height 8
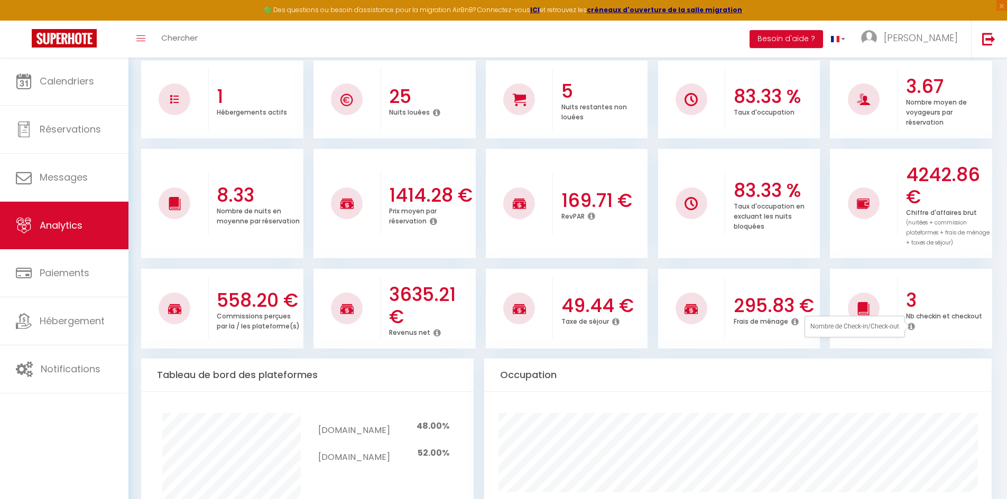
click at [910, 326] on icon at bounding box center [910, 326] width 7 height 8
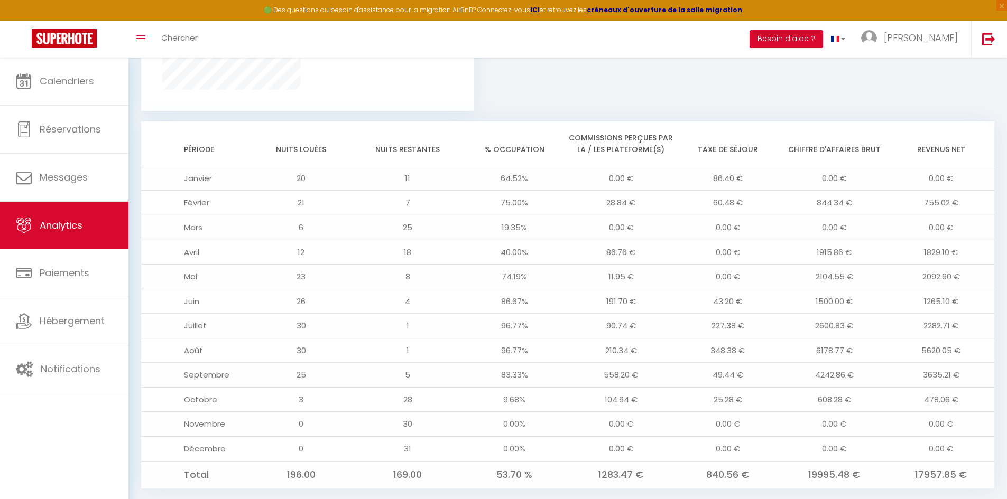
scroll to position [876, 0]
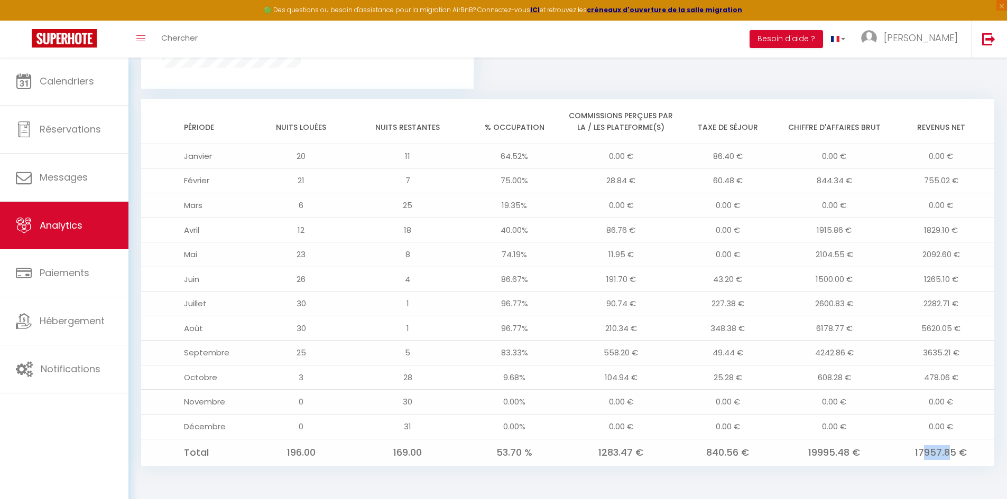
drag, startPoint x: 923, startPoint y: 453, endPoint x: 952, endPoint y: 454, distance: 29.1
click at [952, 454] on td "17957.85 €" at bounding box center [940, 452] width 107 height 27
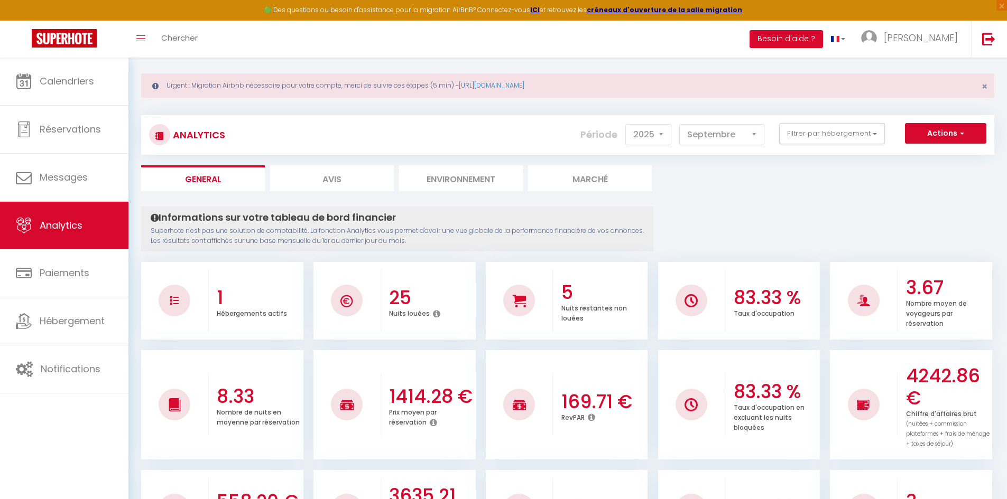
scroll to position [0, 0]
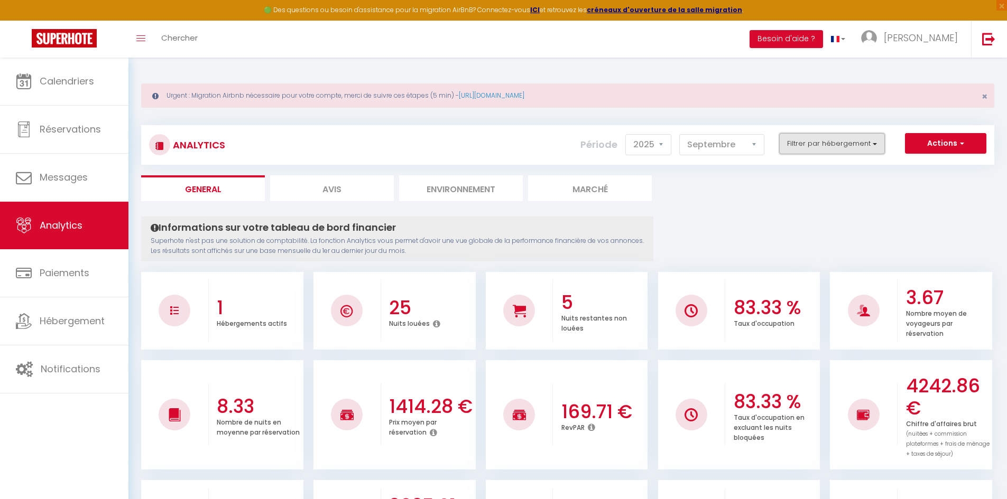
click at [810, 148] on button "Filtrer par hébergement" at bounding box center [832, 143] width 106 height 21
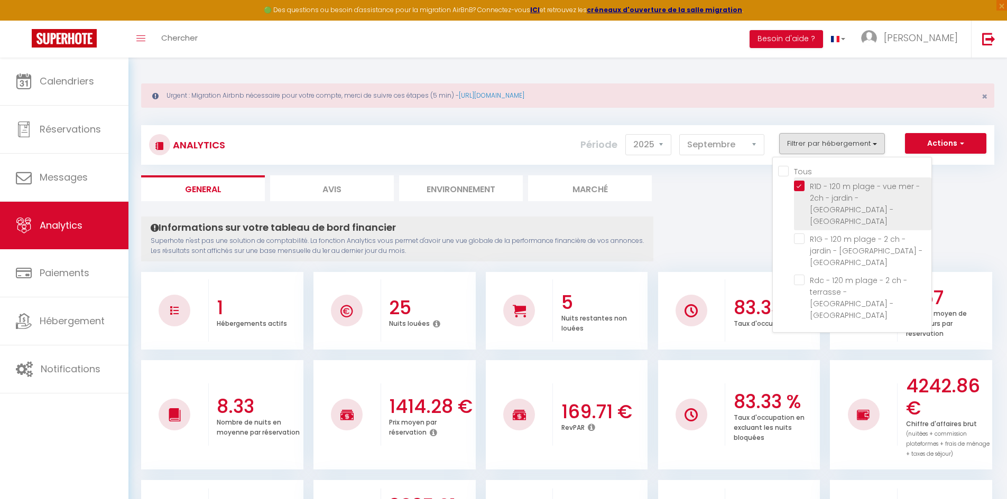
click at [799, 185] on Estérel "checkbox" at bounding box center [862, 186] width 137 height 11
checkbox Estérel "false"
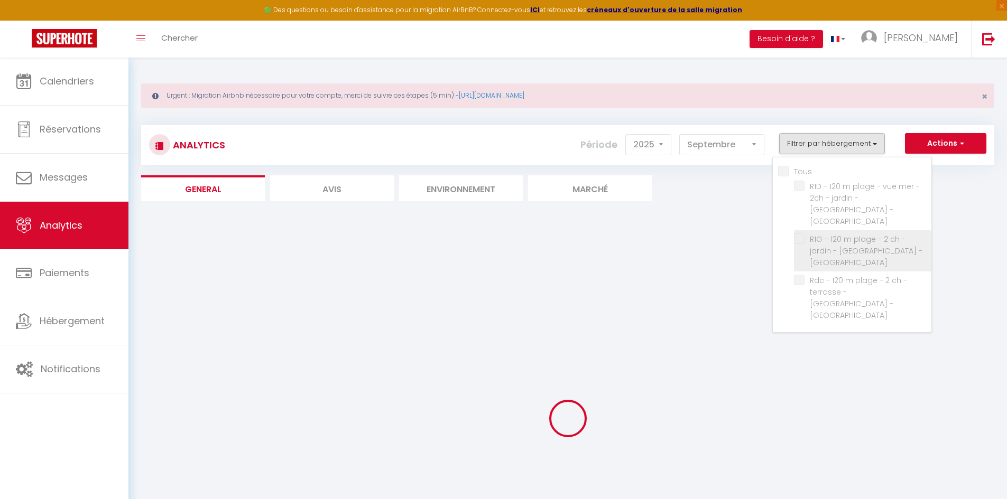
checkbox Estérel "false"
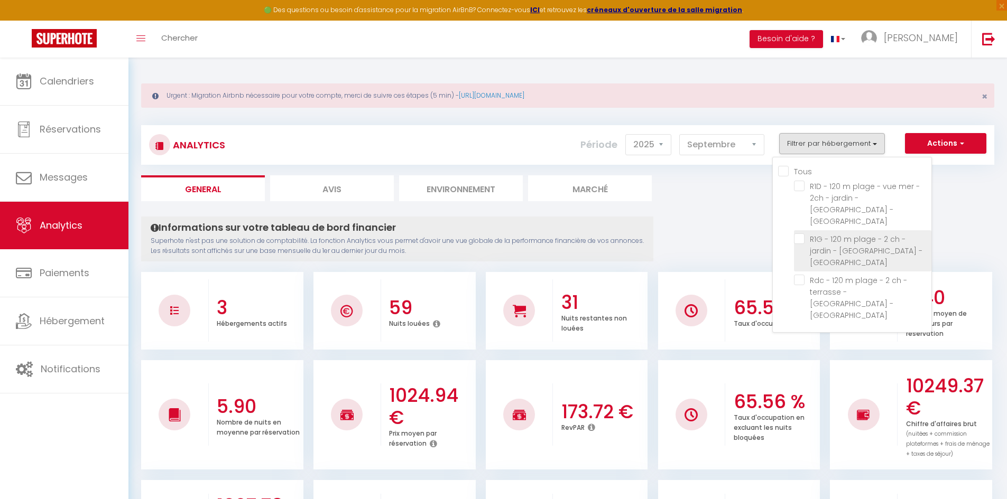
click at [799, 234] on Estérel "checkbox" at bounding box center [862, 239] width 137 height 11
checkbox Estérel "true"
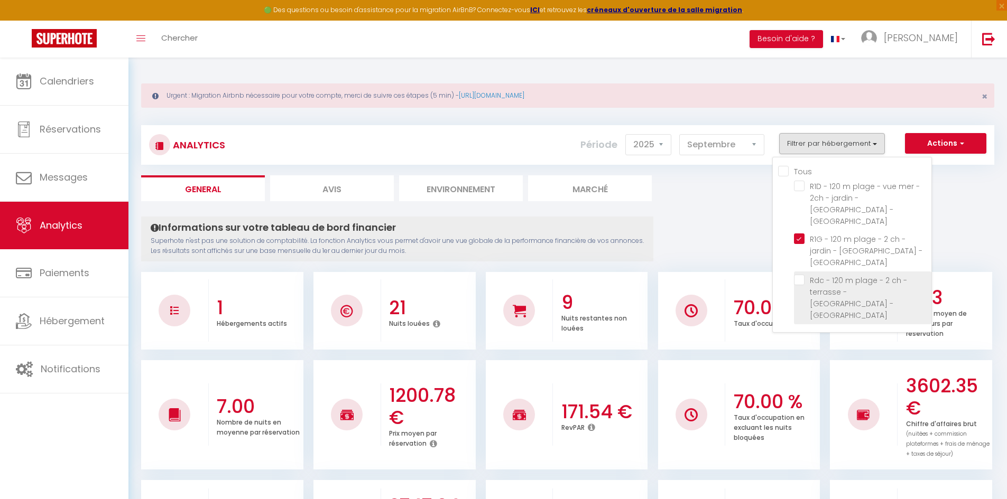
click at [798, 275] on Estérel "checkbox" at bounding box center [862, 280] width 137 height 11
checkbox Estérel "true"
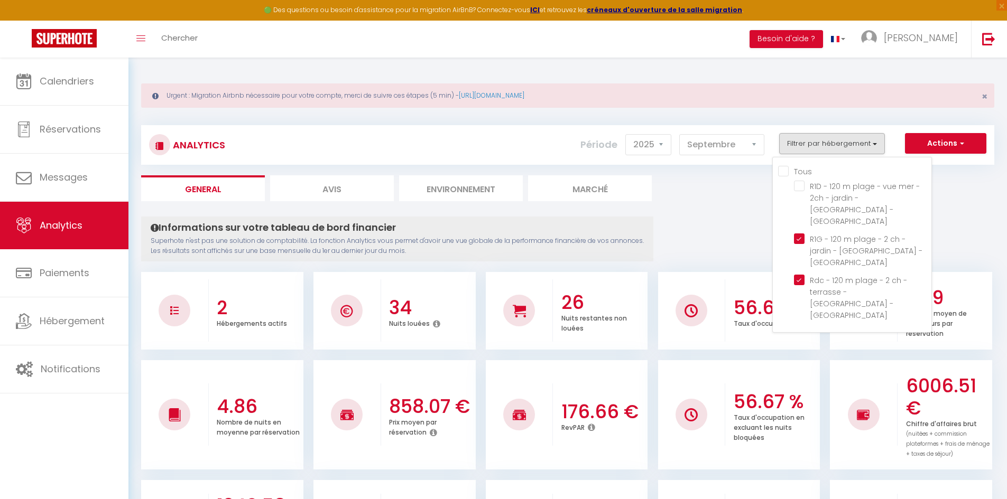
click at [783, 172] on input "Tous" at bounding box center [854, 170] width 153 height 11
checkbox input "true"
checkbox Estérel "true"
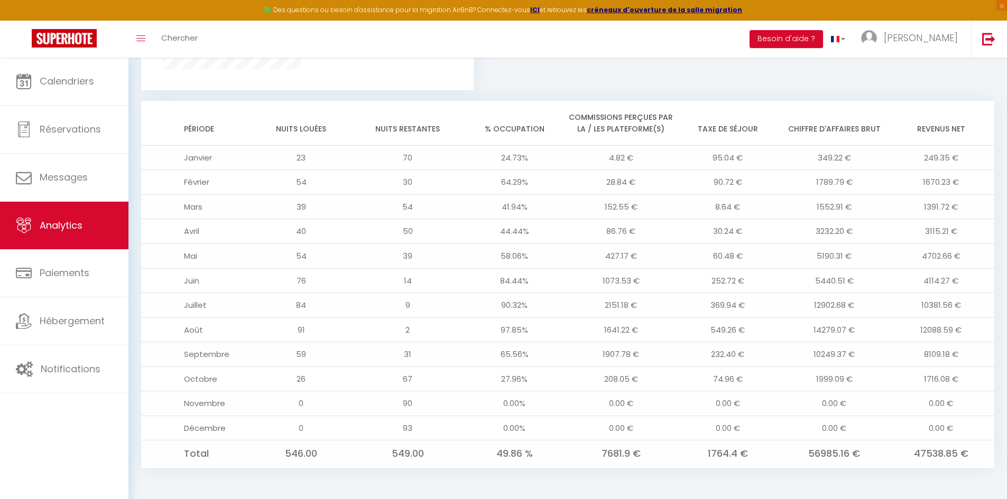
scroll to position [886, 0]
drag, startPoint x: 820, startPoint y: 453, endPoint x: 850, endPoint y: 455, distance: 30.2
click at [850, 455] on td "56985.16 €" at bounding box center [834, 452] width 107 height 27
click at [916, 450] on td "47538.85 €" at bounding box center [940, 452] width 107 height 27
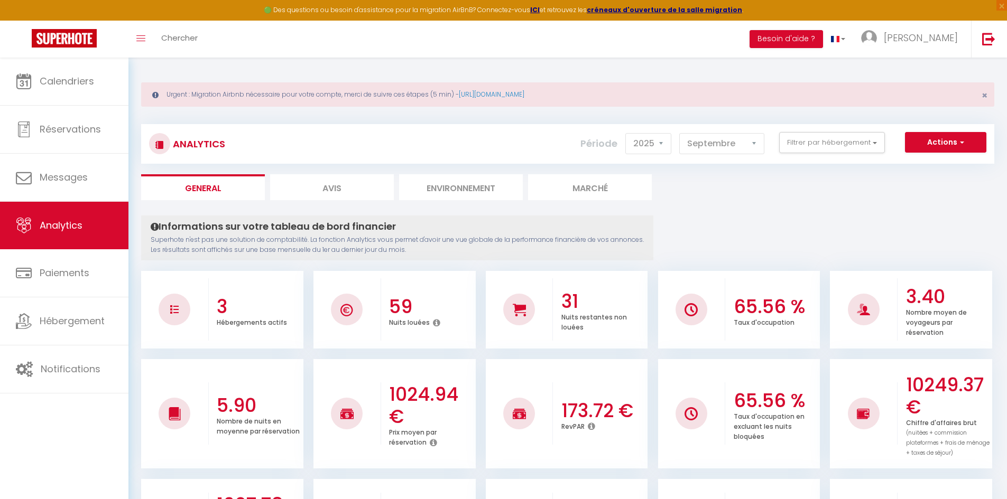
scroll to position [0, 0]
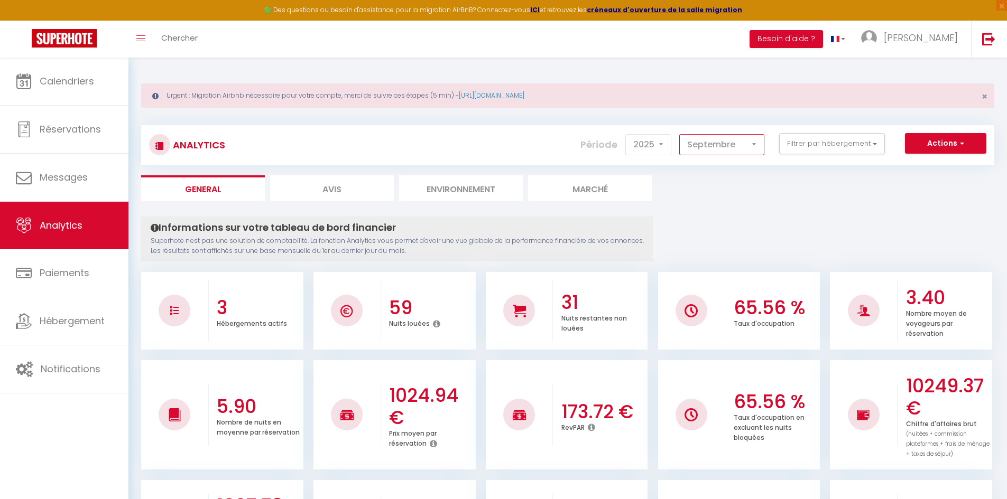
click at [760, 150] on select "[PERSON_NAME] Mars Avril Mai Juin Juillet Août Septembre Octobre Novembre Décem…" at bounding box center [721, 144] width 85 height 21
click at [362, 185] on li "Avis" at bounding box center [332, 188] width 124 height 26
select select "2025"
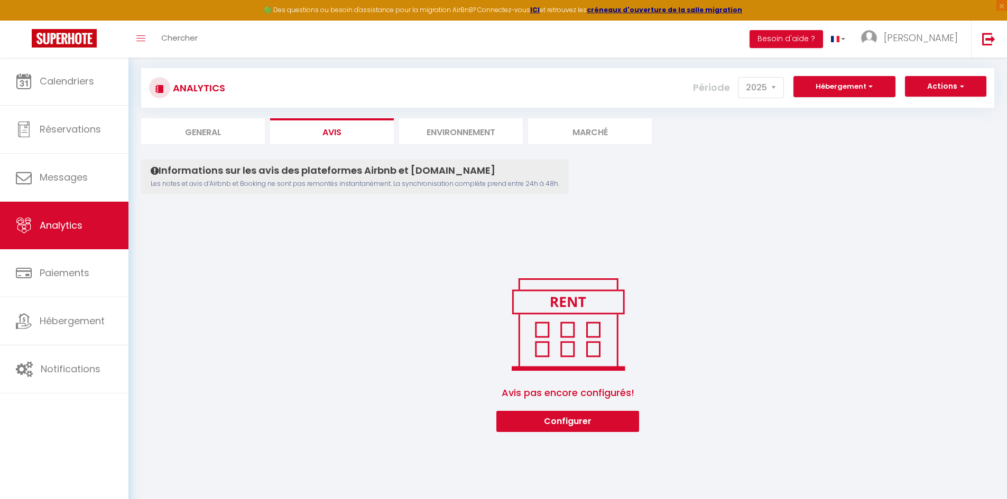
scroll to position [58, 0]
click at [573, 422] on button "Configurer" at bounding box center [567, 421] width 143 height 21
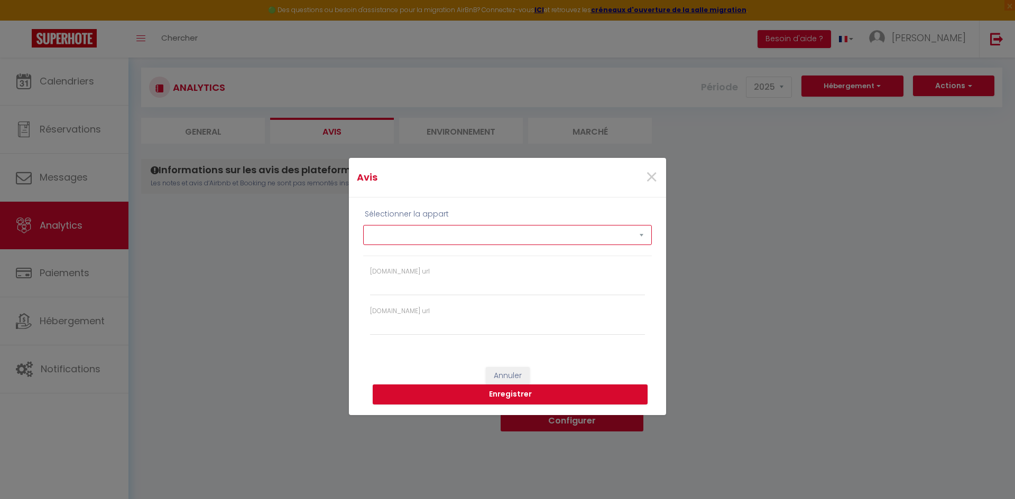
click at [544, 243] on select "R1D - 120 m plage - vue mer - 2ch - jardin - [GEOGRAPHIC_DATA] - [GEOGRAPHIC_DA…" at bounding box center [507, 235] width 289 height 20
select select "38147"
click at [363, 225] on select "R1D - 120 m plage - vue mer - 2ch - jardin - [GEOGRAPHIC_DATA] - [GEOGRAPHIC_DA…" at bounding box center [507, 235] width 289 height 20
click at [529, 293] on input "[DOMAIN_NAME] url" at bounding box center [507, 286] width 275 height 19
click at [511, 376] on button "Annuler" at bounding box center [508, 376] width 44 height 18
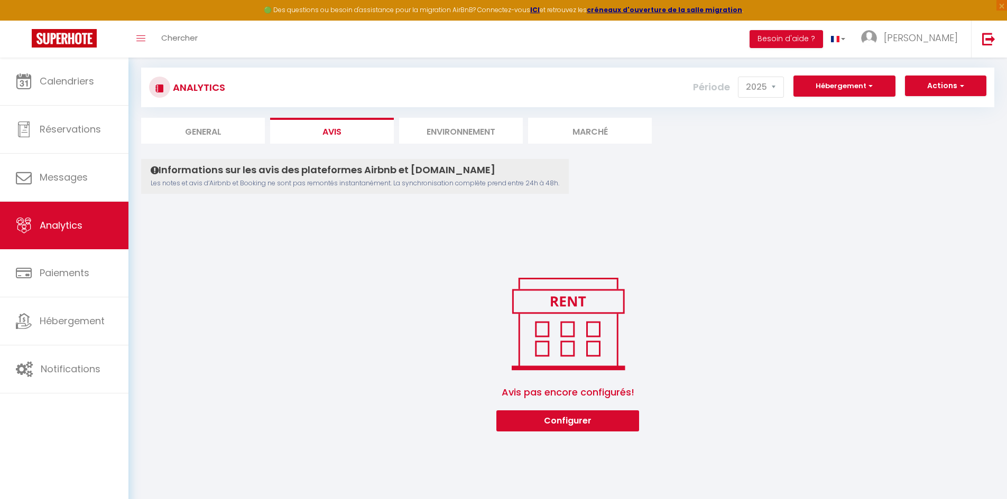
click at [466, 136] on li "Environnement" at bounding box center [461, 131] width 124 height 26
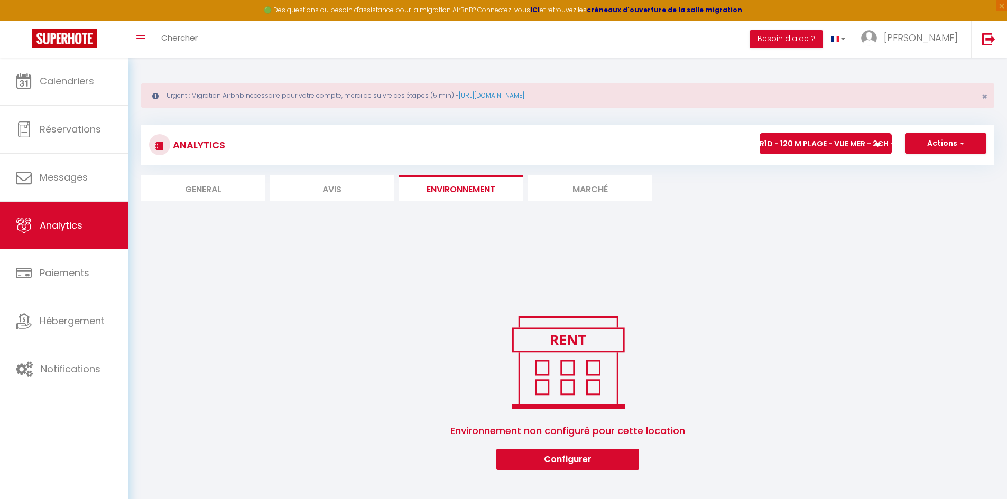
click at [568, 188] on li "Marché" at bounding box center [590, 188] width 124 height 26
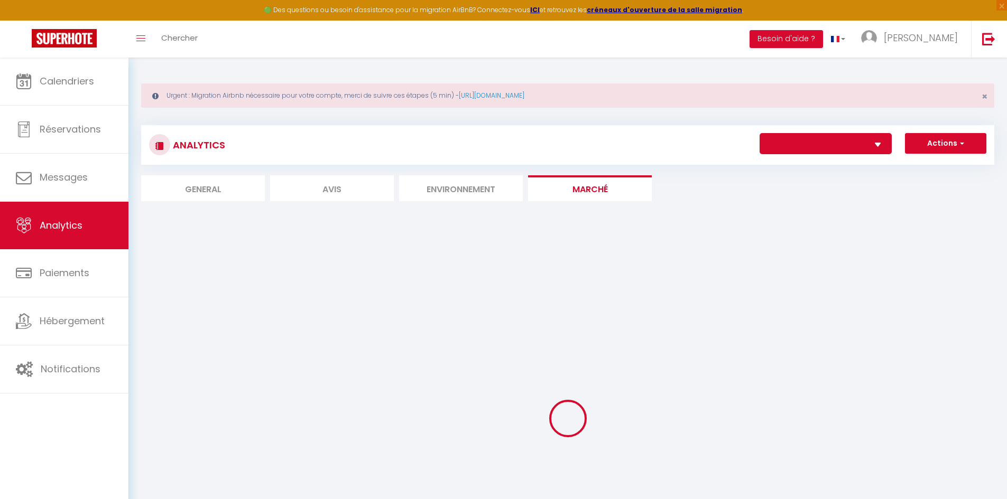
select select "38147"
select select "2"
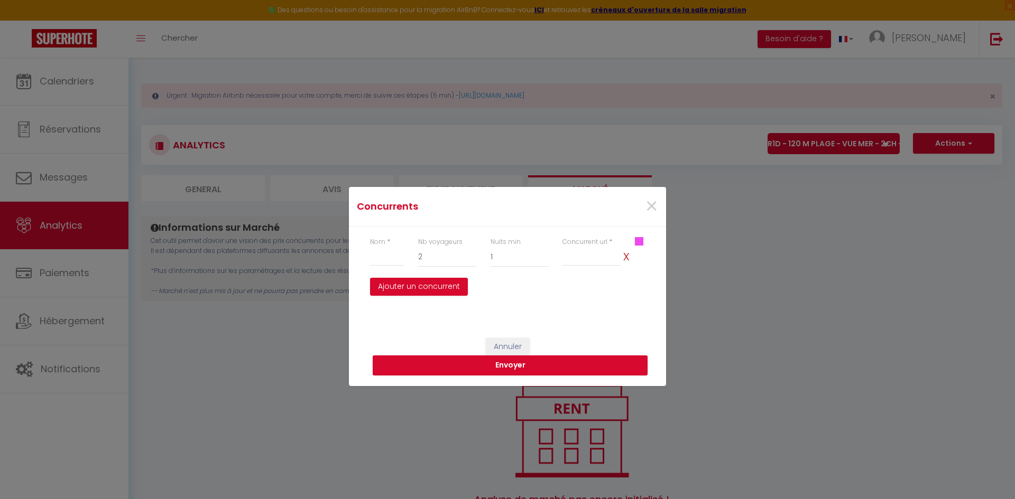
click at [658, 207] on div "×" at bounding box center [612, 206] width 105 height 23
click at [654, 205] on span "×" at bounding box center [651, 207] width 13 height 32
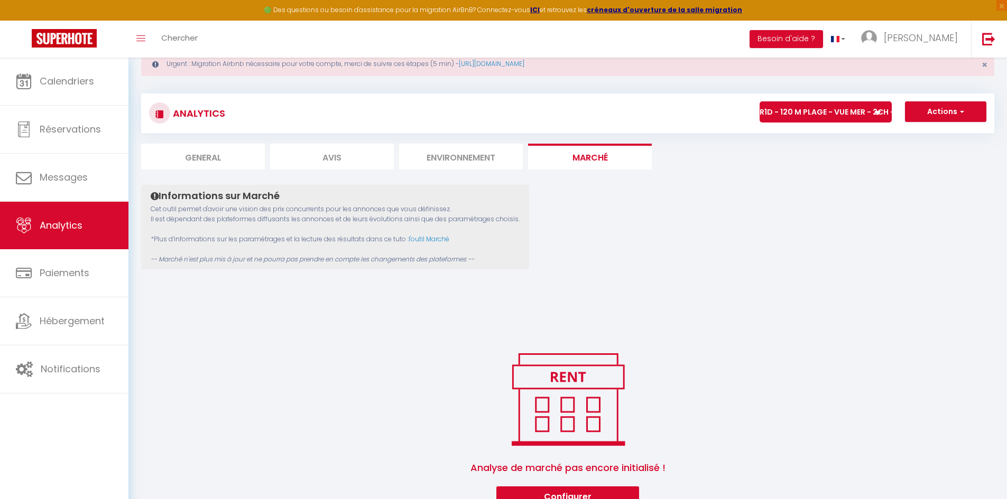
scroll to position [63, 0]
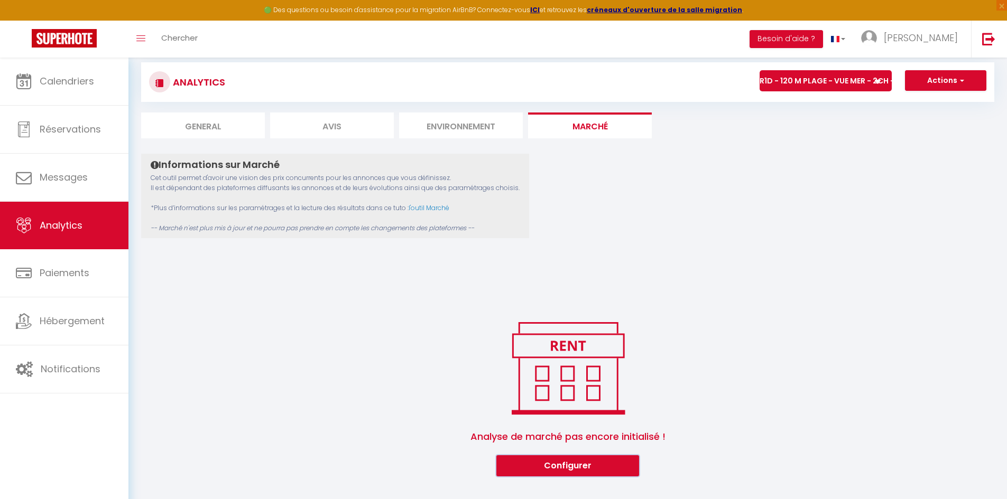
click at [571, 474] on button "Configurer" at bounding box center [567, 465] width 143 height 21
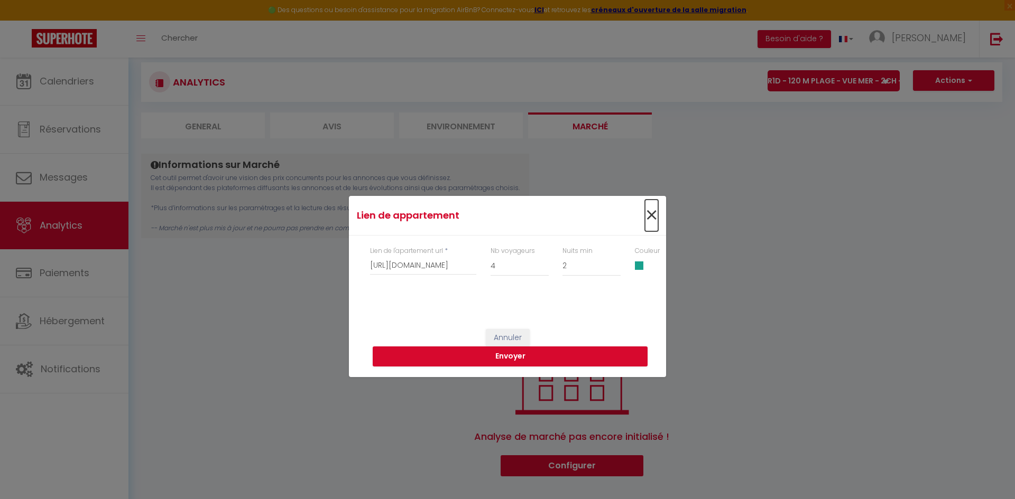
click at [648, 217] on span "×" at bounding box center [651, 216] width 13 height 32
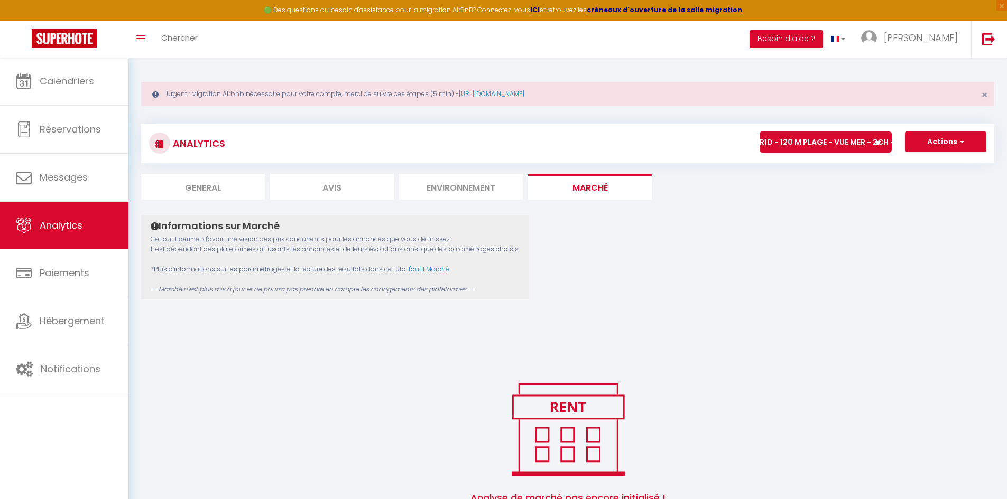
scroll to position [0, 0]
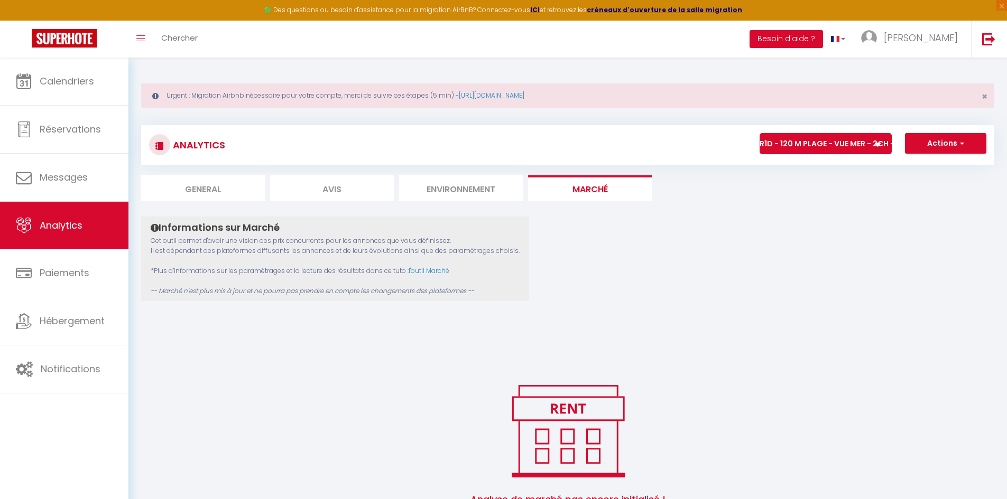
click at [224, 194] on li "General" at bounding box center [203, 188] width 124 height 26
select select "2025"
select select "9"
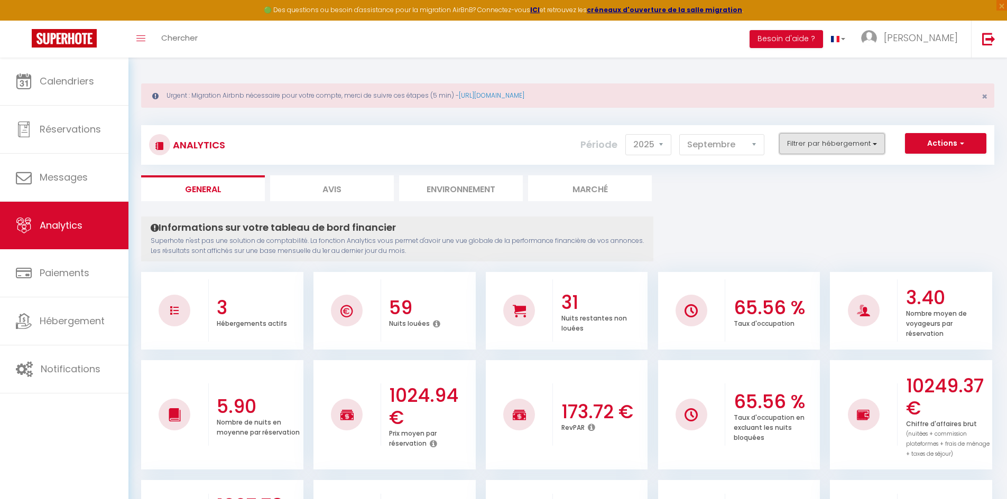
click at [838, 148] on button "Filtrer par hébergement" at bounding box center [832, 143] width 106 height 21
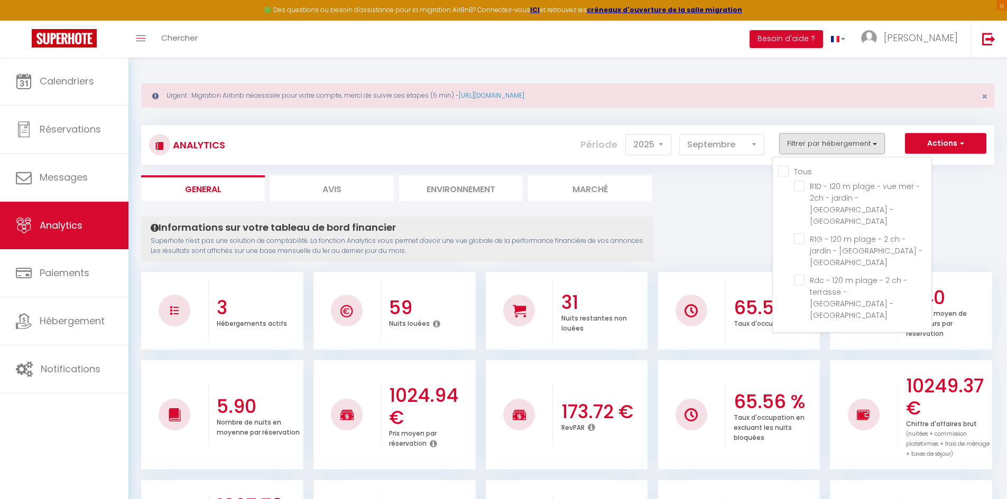
click at [791, 176] on label "Tous" at bounding box center [799, 172] width 23 height 12
click at [791, 176] on input "Tous" at bounding box center [854, 170] width 153 height 11
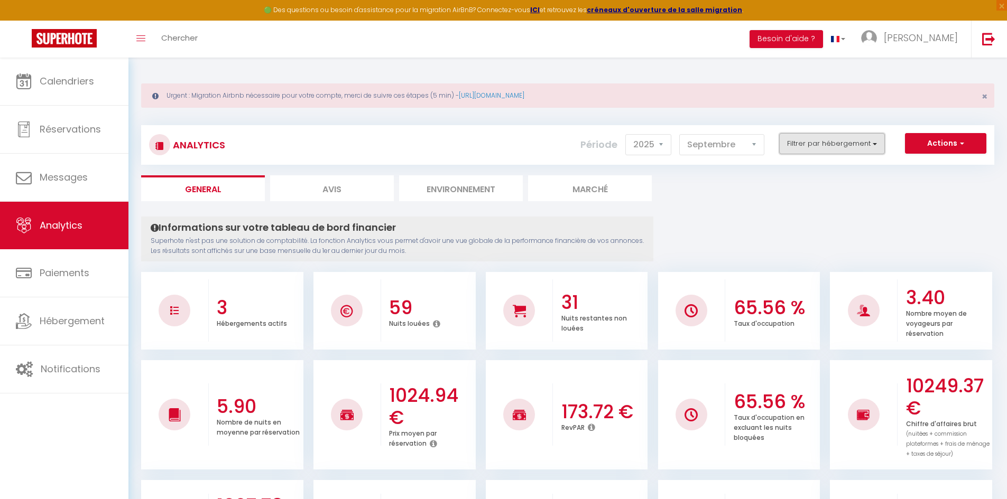
click at [808, 147] on button "Filtrer par hébergement" at bounding box center [832, 143] width 106 height 21
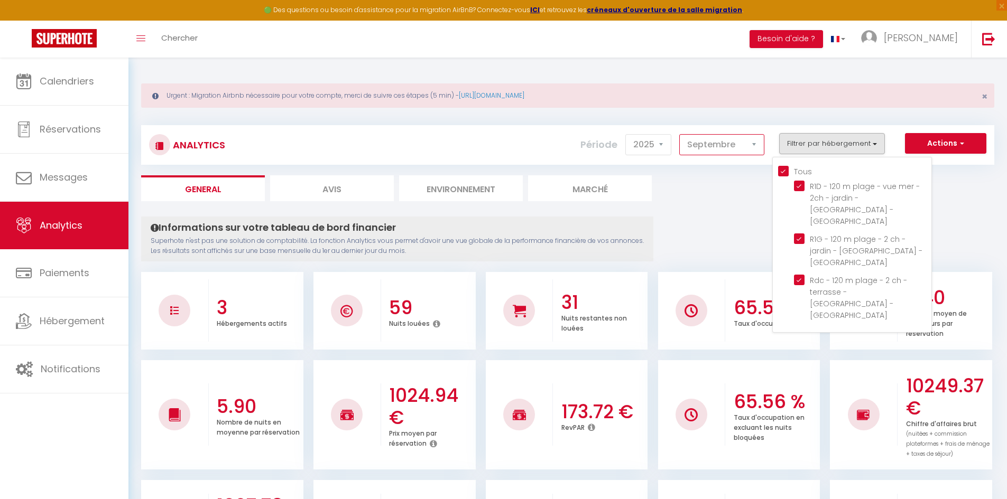
click at [751, 149] on select "[PERSON_NAME] Mars Avril Mai Juin Juillet Août Septembre Octobre Novembre Décem…" at bounding box center [721, 144] width 85 height 21
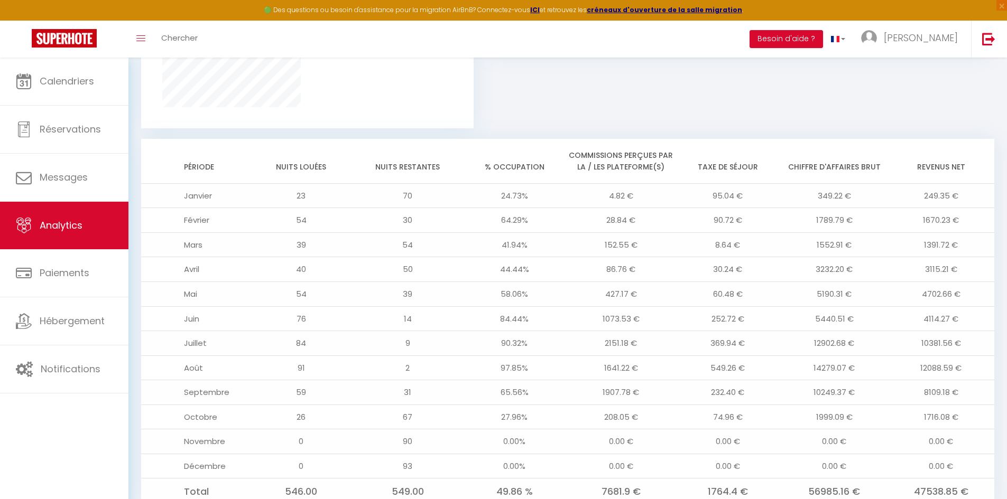
scroll to position [886, 0]
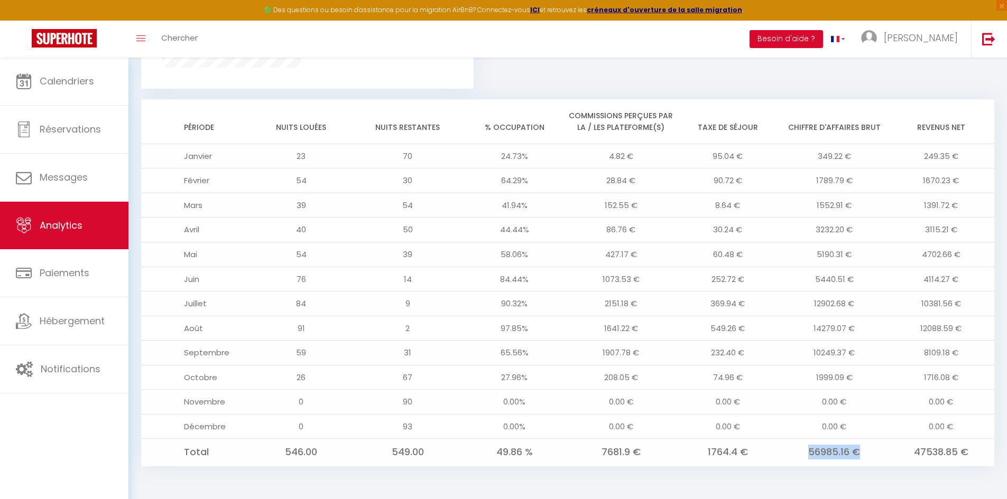
drag, startPoint x: 811, startPoint y: 453, endPoint x: 860, endPoint y: 454, distance: 49.2
click at [860, 454] on td "56985.16 €" at bounding box center [834, 452] width 107 height 27
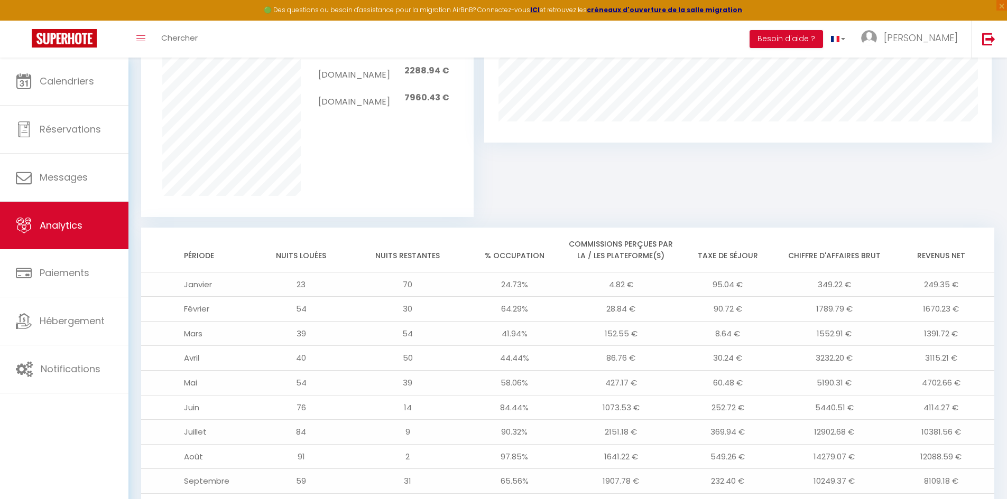
scroll to position [845, 0]
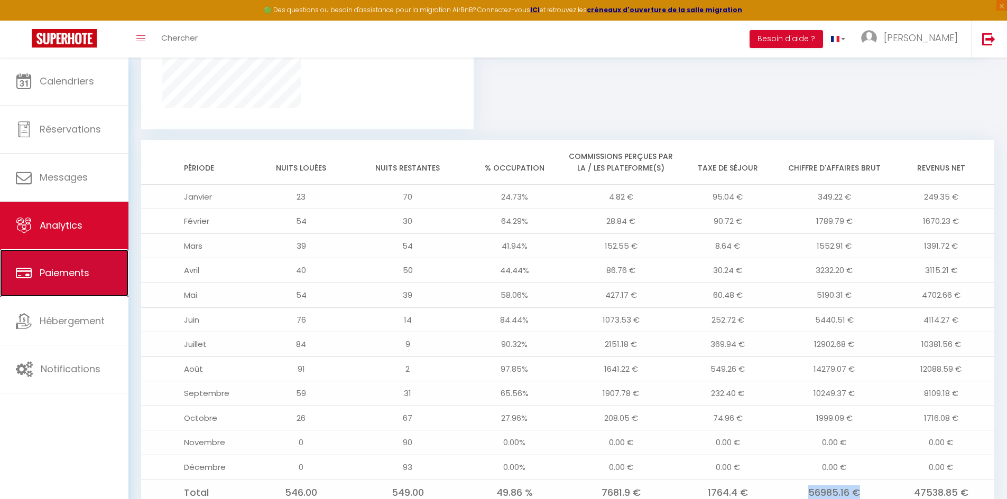
click at [57, 273] on span "Paiements" at bounding box center [65, 272] width 50 height 13
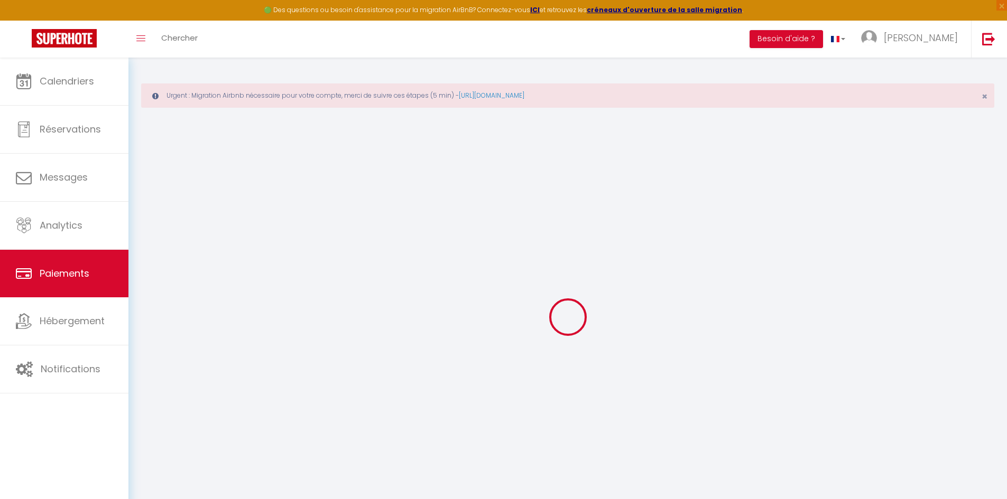
select select "2"
select select "0"
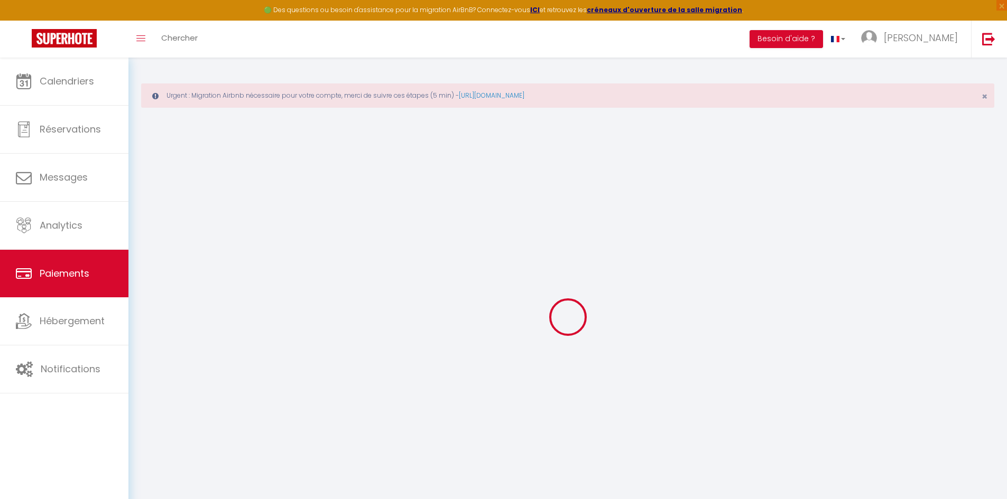
select select "0"
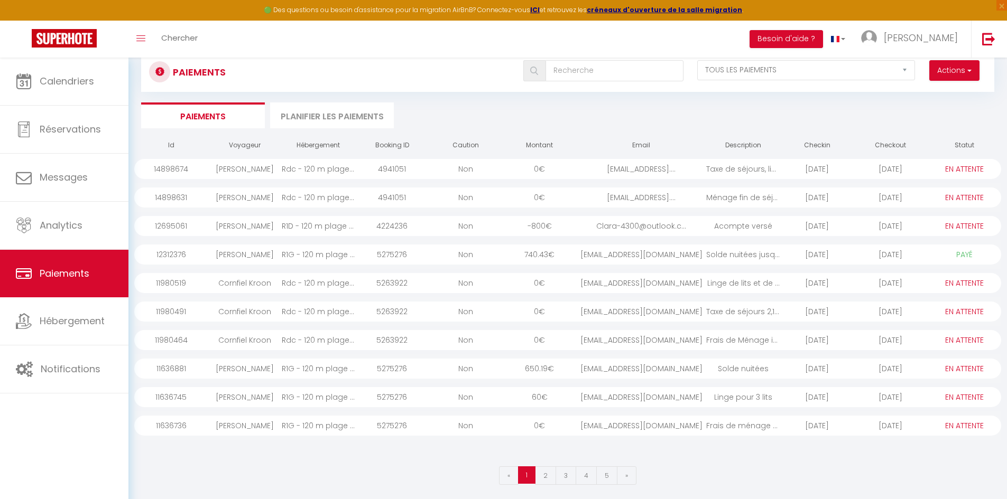
scroll to position [76, 0]
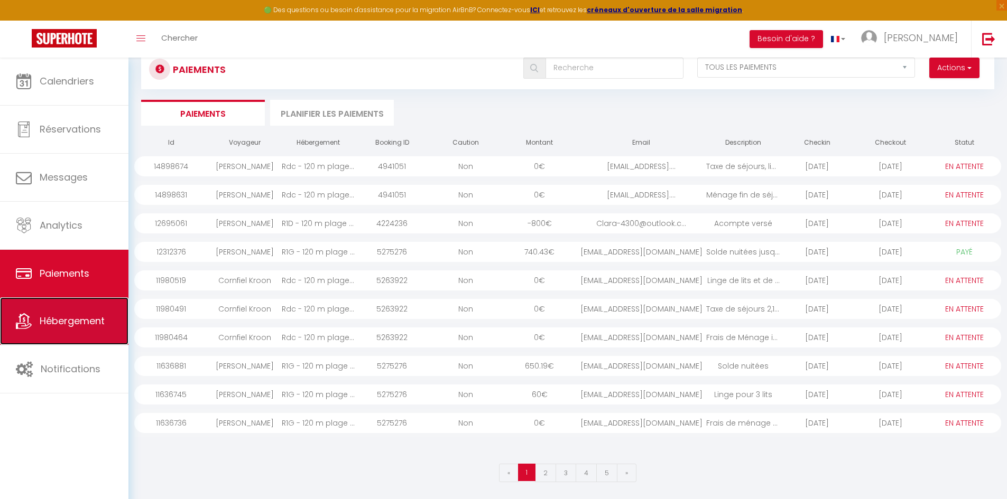
click at [72, 319] on span "Hébergement" at bounding box center [72, 320] width 65 height 13
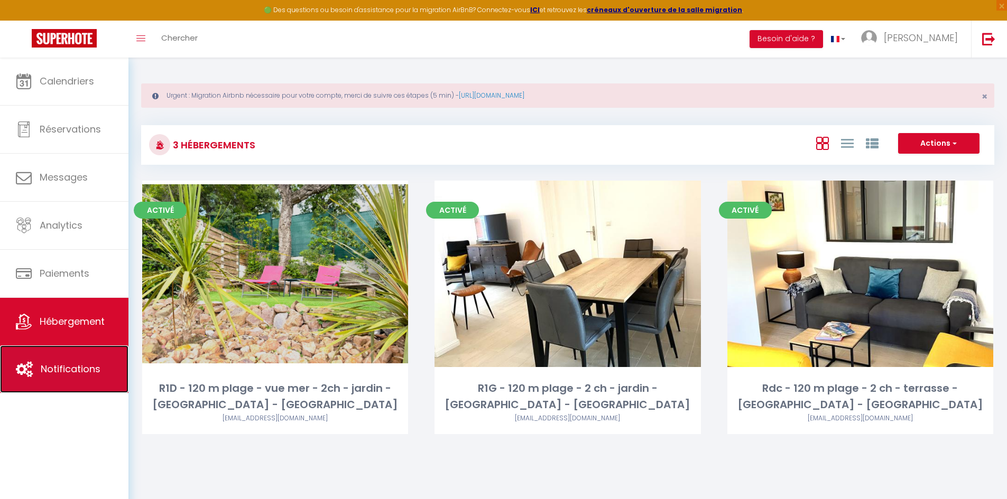
click at [63, 377] on link "Notifications" at bounding box center [64, 370] width 128 height 48
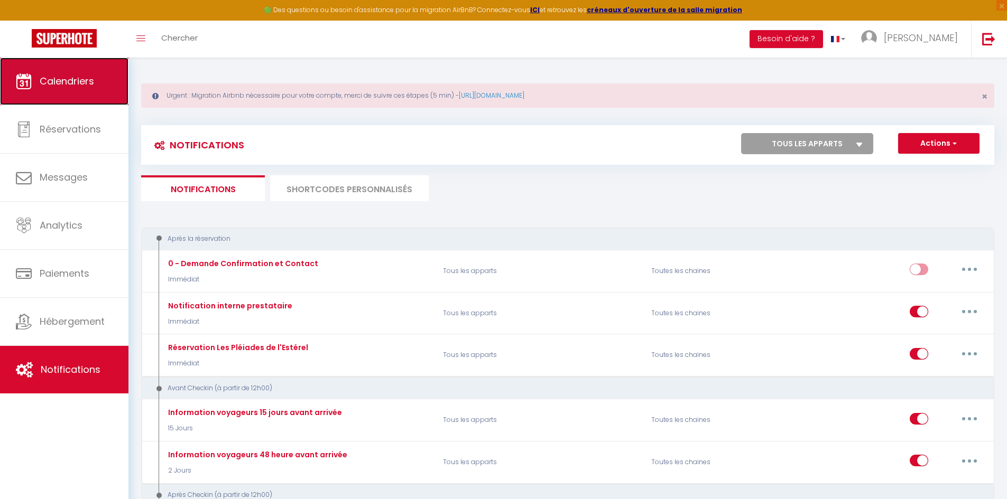
click at [60, 93] on link "Calendriers" at bounding box center [64, 82] width 128 height 48
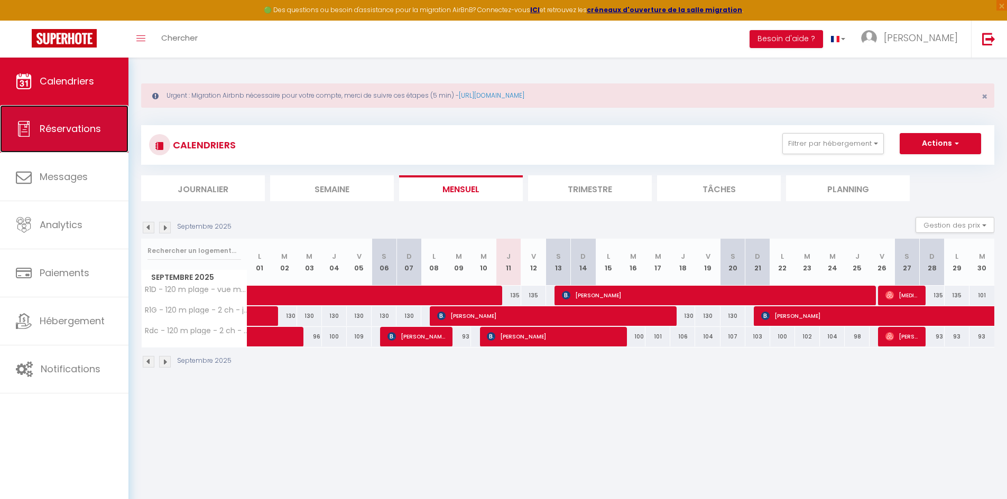
click at [60, 134] on span "Réservations" at bounding box center [70, 128] width 61 height 13
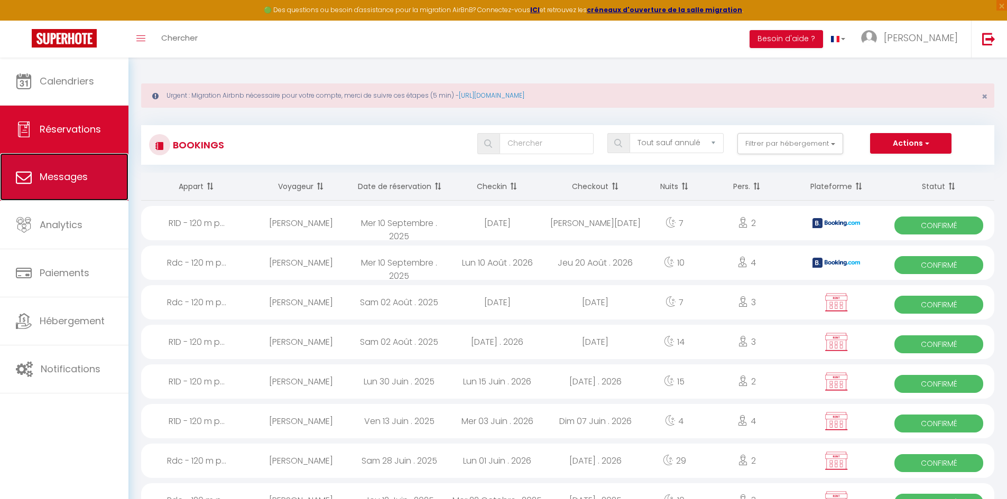
click at [83, 181] on span "Messages" at bounding box center [64, 176] width 48 height 13
select select "message"
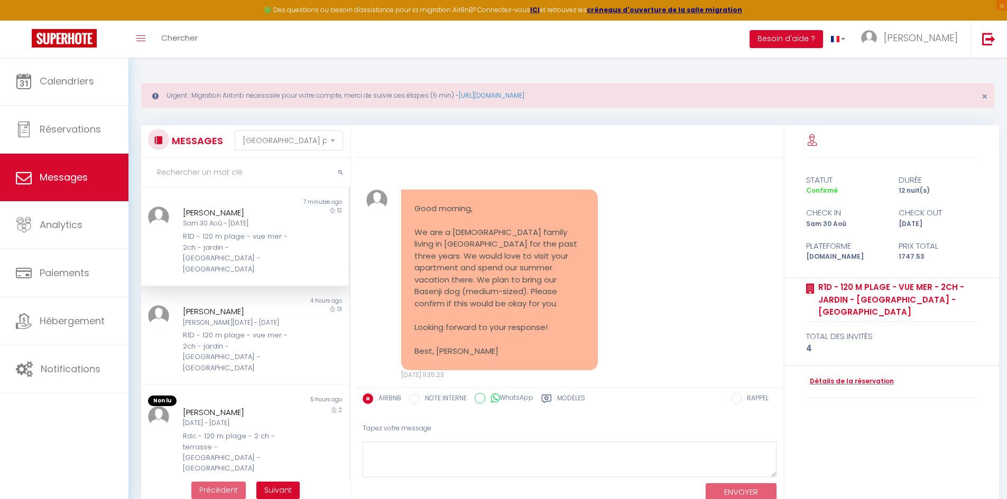
scroll to position [5169, 0]
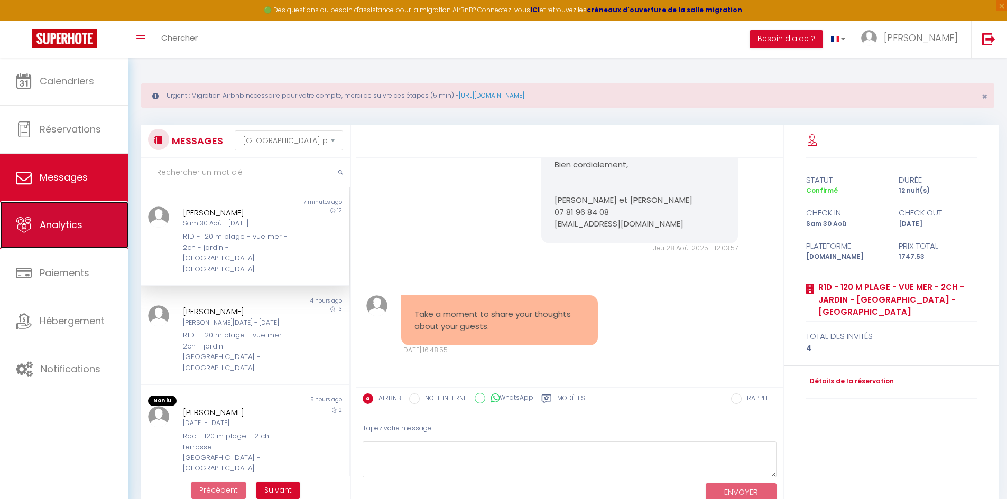
click at [75, 224] on span "Analytics" at bounding box center [61, 224] width 43 height 13
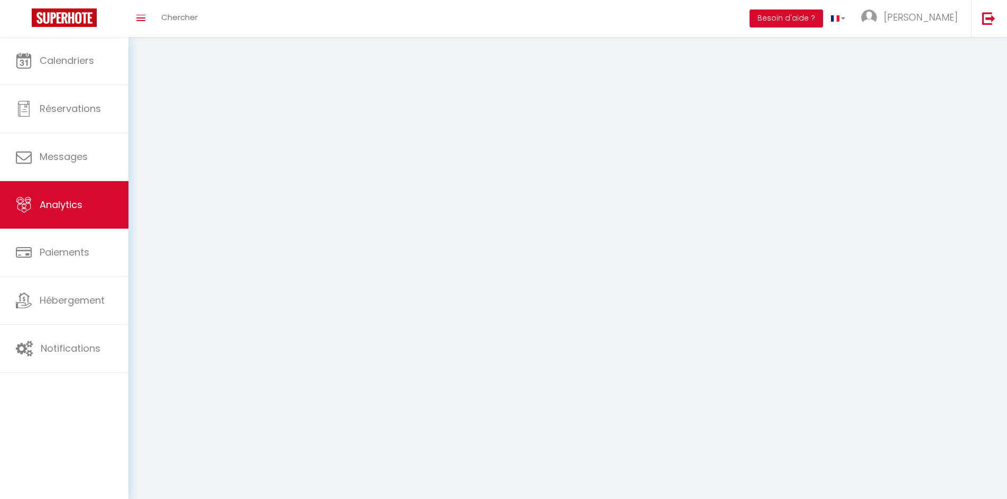
select select "2025"
select select "9"
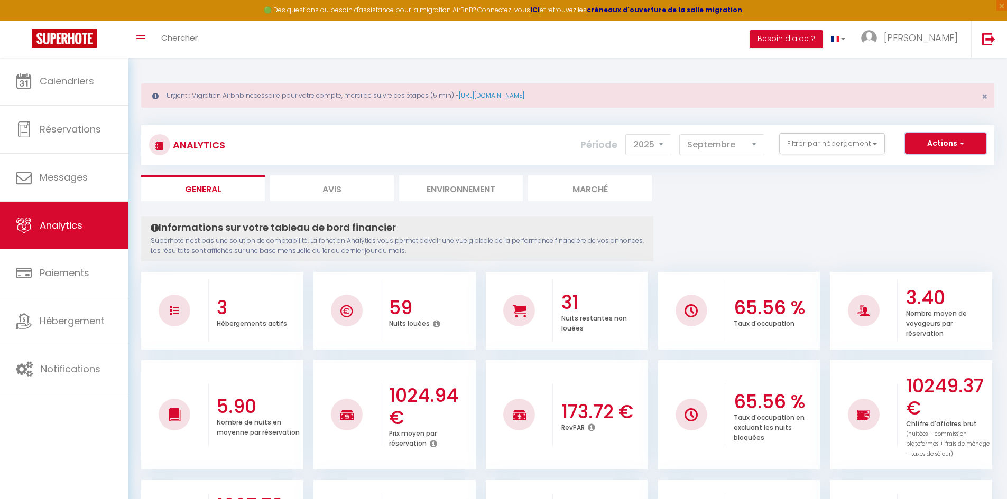
click at [924, 146] on button "Actions" at bounding box center [945, 143] width 81 height 21
click at [931, 182] on link "Génération SuperAnalyzer" at bounding box center [919, 180] width 134 height 14
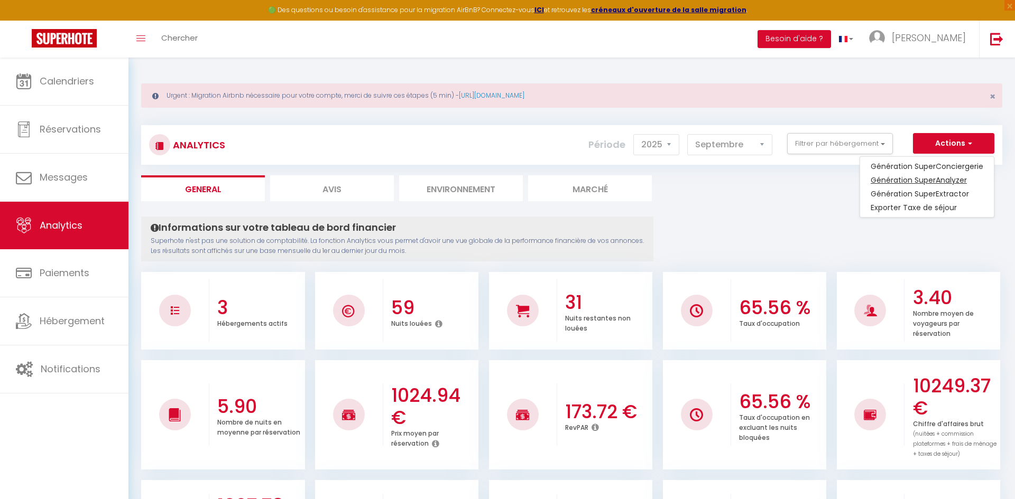
type input "[EMAIL_ADDRESS][DOMAIN_NAME]"
select select
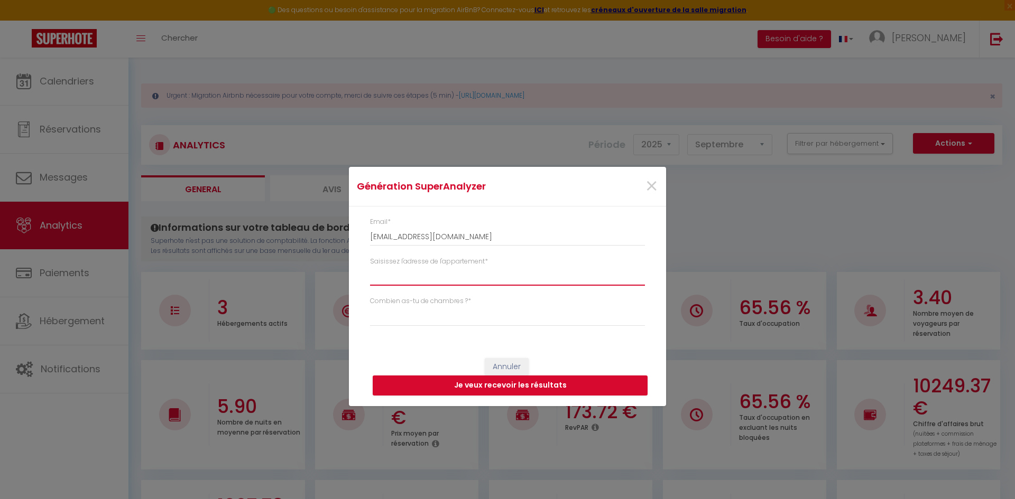
click at [467, 276] on input "Saisissez l'adresse de l'appartement *" at bounding box center [507, 276] width 275 height 19
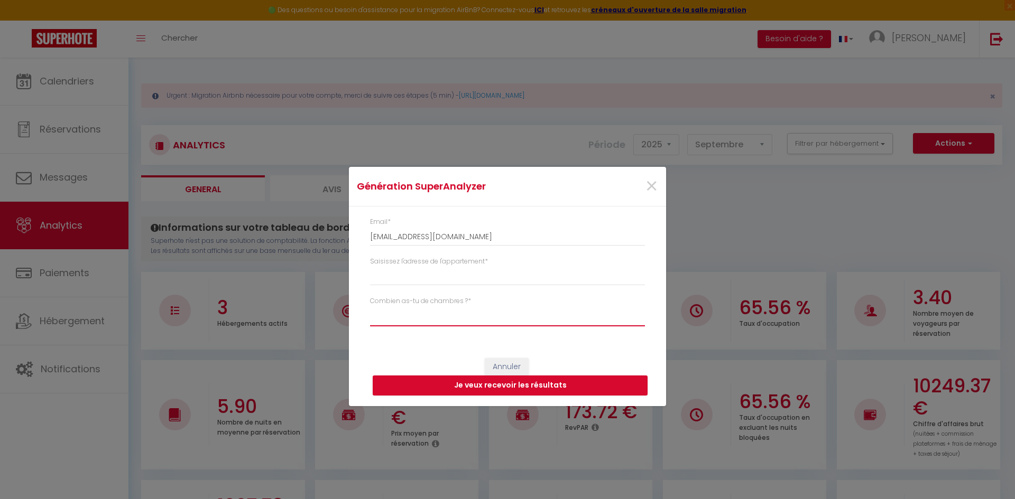
click at [464, 317] on select "Studio 1 chambre 2 chambres 3 chambres 4 chambres +" at bounding box center [507, 316] width 275 height 20
click at [649, 188] on span "×" at bounding box center [651, 187] width 13 height 32
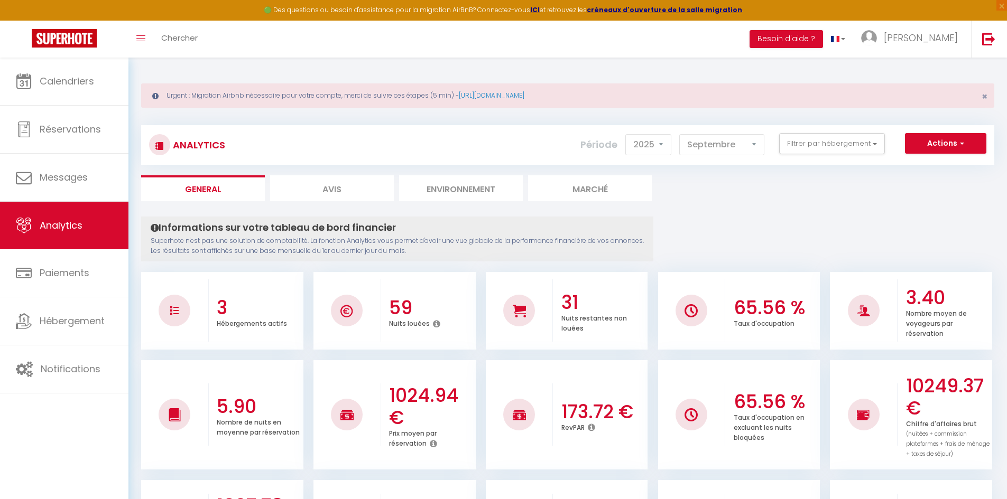
click at [146, 39] on link "Toggle menubar" at bounding box center [140, 39] width 25 height 37
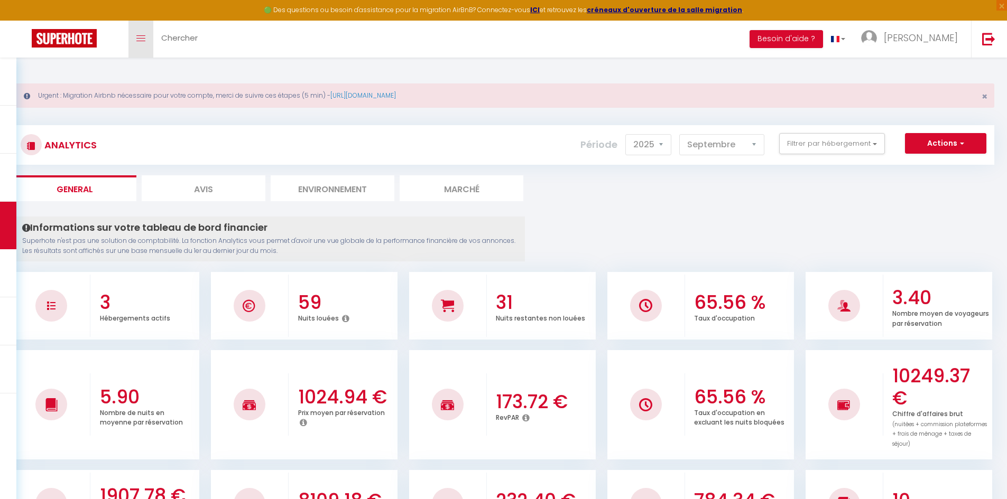
click at [146, 39] on link "Toggle menubar" at bounding box center [140, 39] width 25 height 37
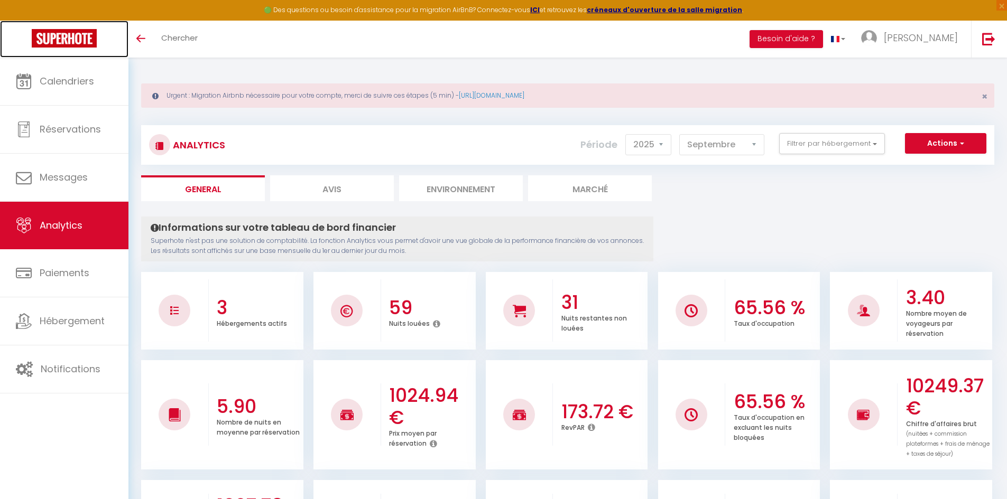
click at [85, 41] on img at bounding box center [64, 38] width 65 height 18
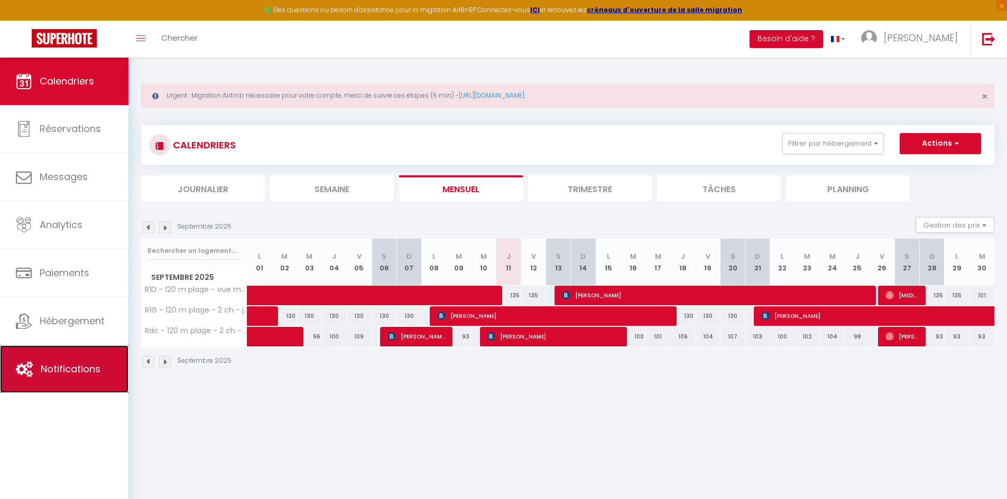
click at [52, 383] on link "Notifications" at bounding box center [64, 370] width 128 height 48
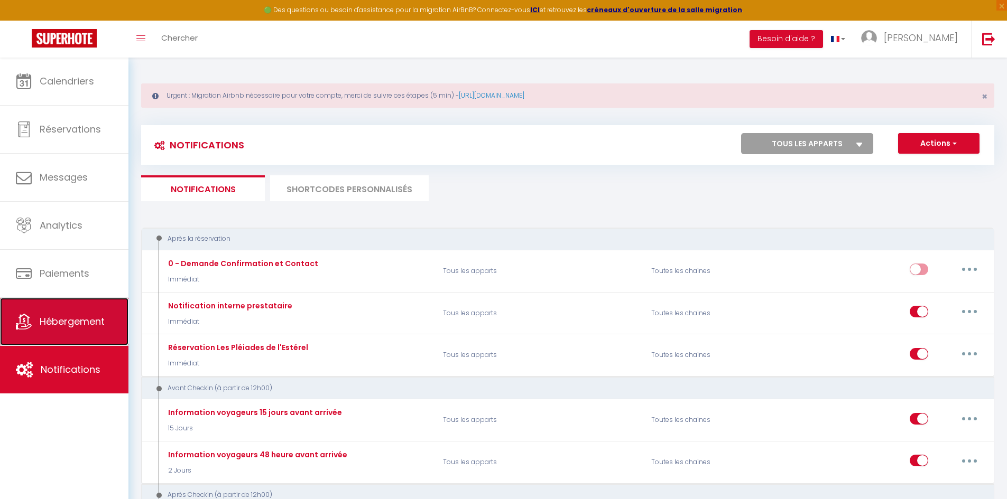
click at [96, 329] on link "Hébergement" at bounding box center [64, 322] width 128 height 48
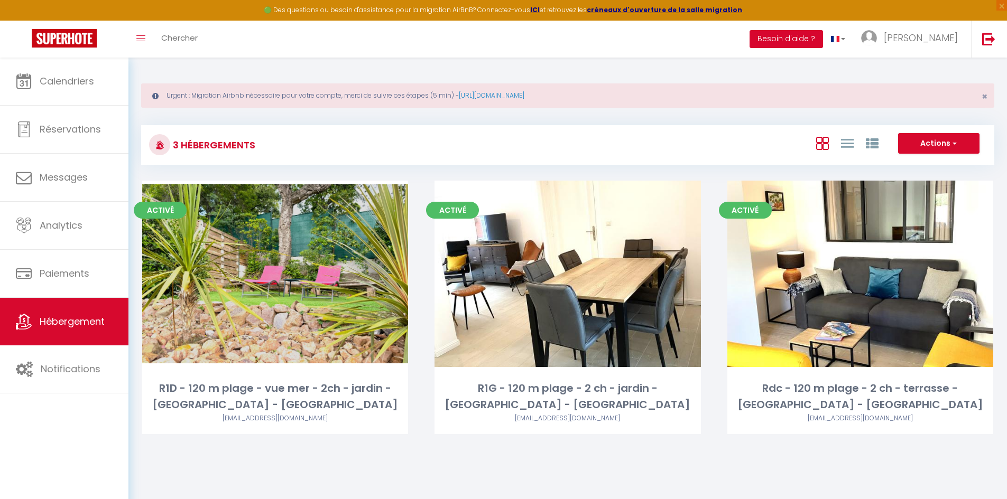
click at [786, 40] on button "Besoin d'aide ?" at bounding box center [785, 39] width 73 height 18
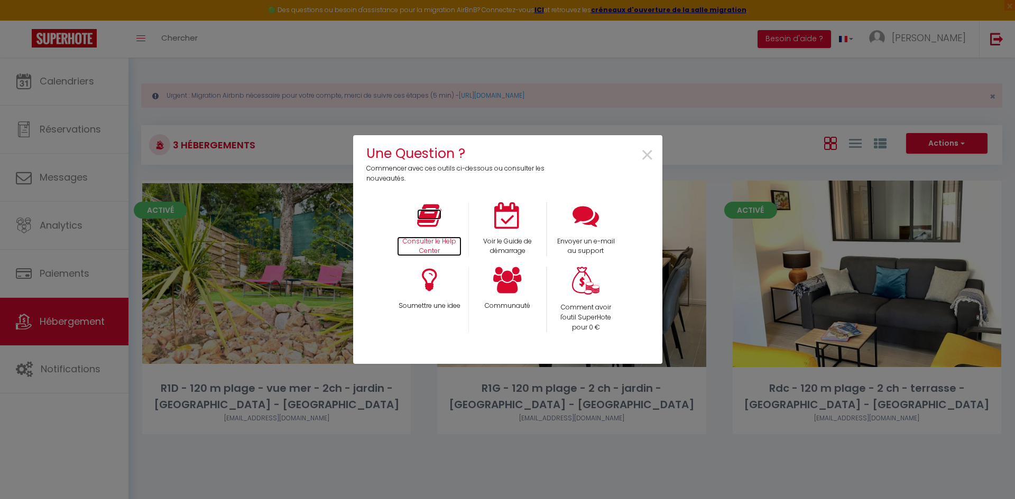
click at [420, 219] on icon at bounding box center [429, 215] width 24 height 26
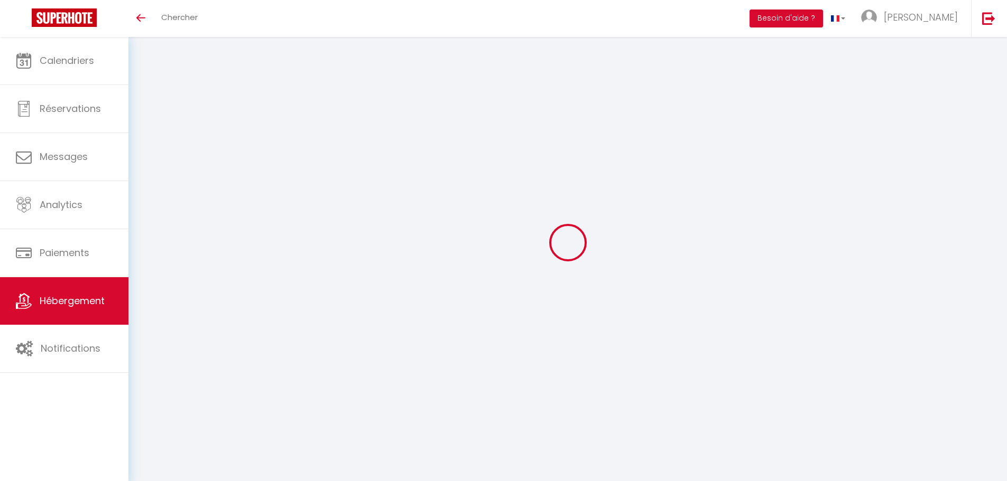
select select "OTHER_SLEEPING_AREA"
select select "EUR"
select select "NO_REFUND"
select select "15:00"
select select "10:00"
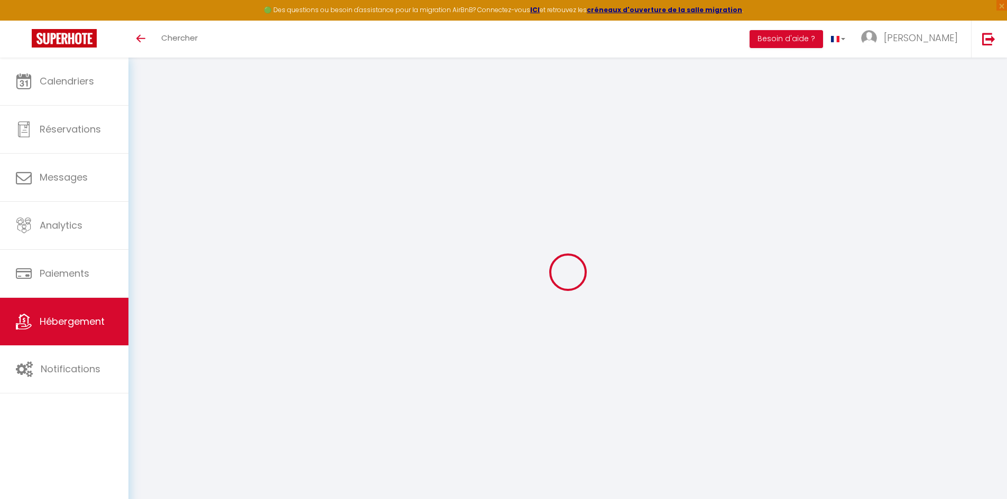
type textarea "RDC - Les pléiades de l'Estérel"
type textarea "RDC - 120 m de la plage d'Agay - 2 chambres"
type textarea "Lore ip Dolorsitame co ADI, el 26 s² doeiu temp inc utlabo et 9 doloremagnaa, e…"
type textarea "120 m de la plage d'Agay et au pied du massif de l'Esterel, appartement de 55 m…"
type input "43.4342715"
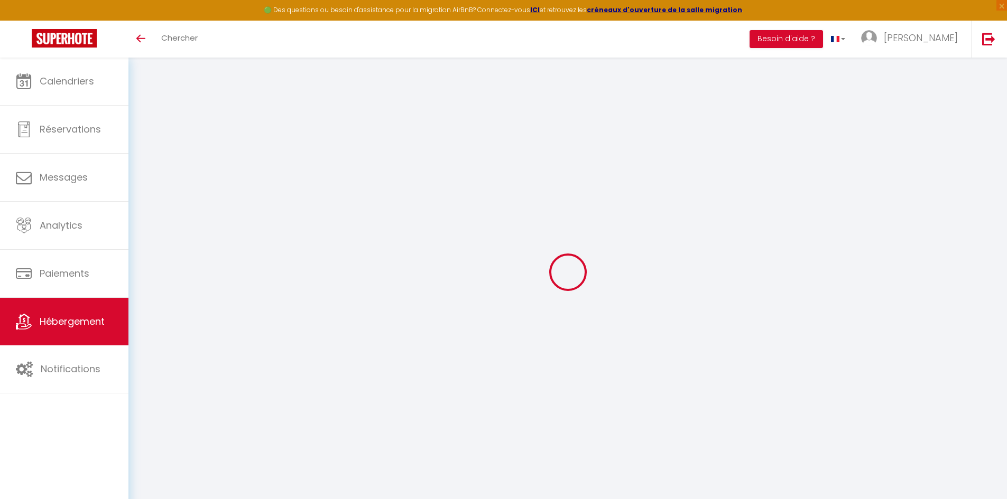
type input "6.8681063"
checkbox input "true"
select select "SHOWER_INDOOR_OR_OUTDOOR"
type input "Salle d'eau"
type input "Chambre 1"
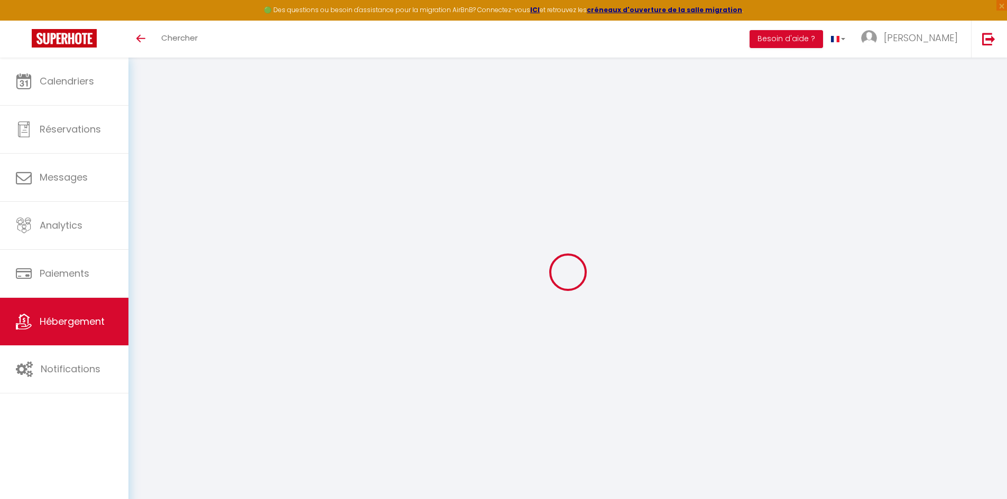
type input "12 m² - 1 lit 140*190 - climatisé"
type input "RDC"
select select "16:00"
type input "[PERSON_NAME]"
type input "4"
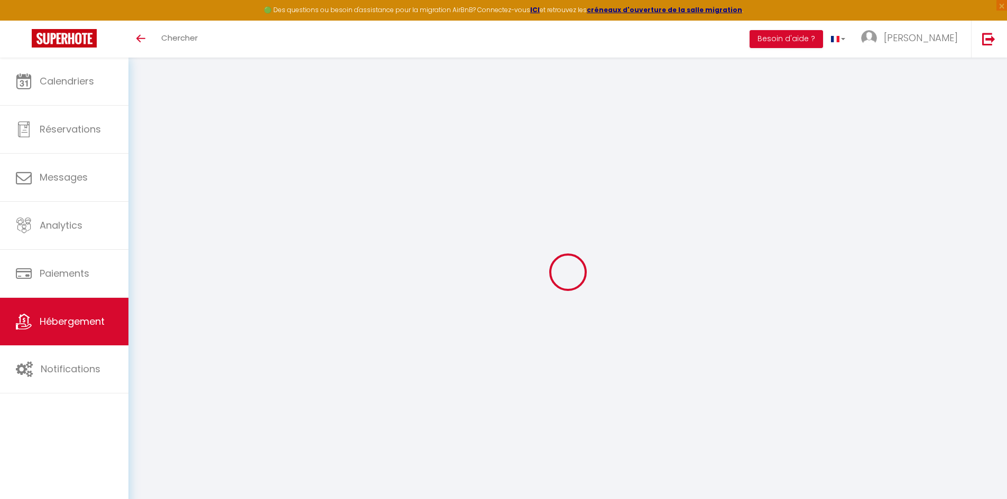
type input "4"
select select "50"
select select "44"
select select
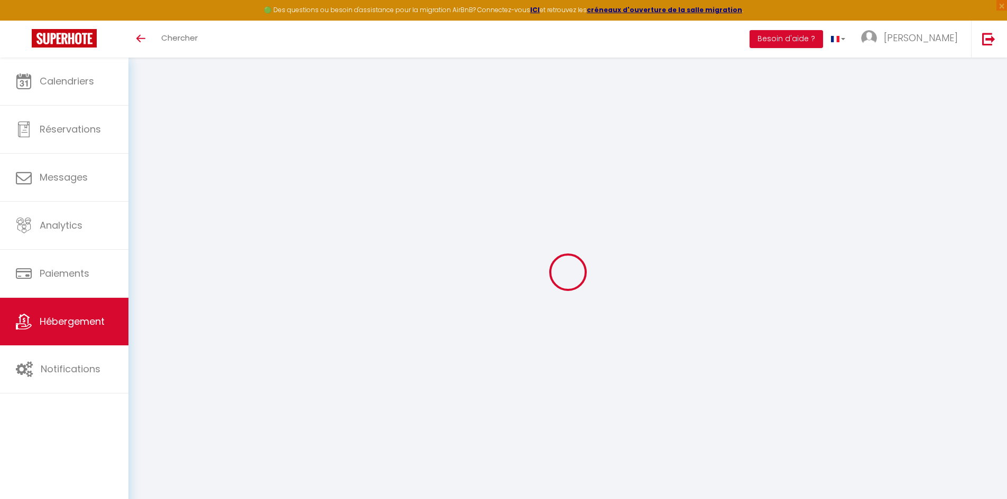
select select "66"
select select
select select "121"
select select "158"
select select "109"
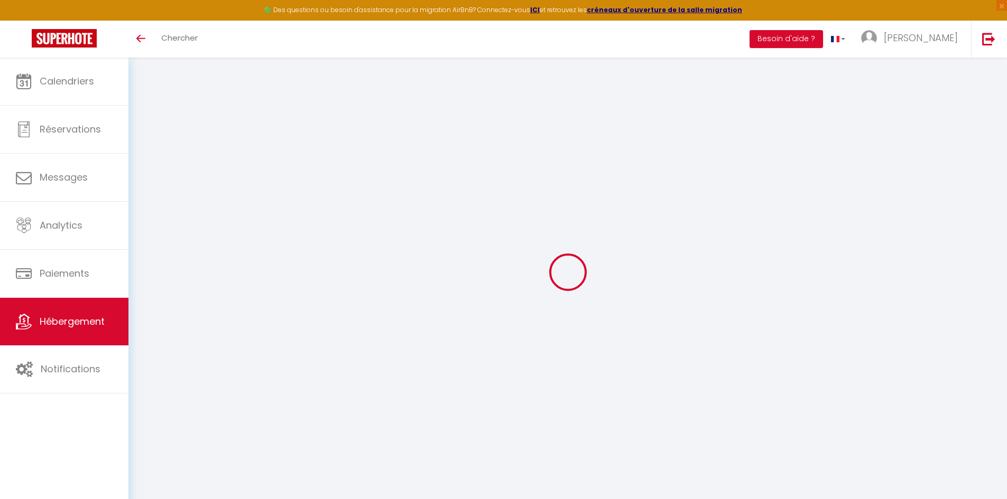
select select "147"
select select "77"
select select
select select "4"
select select
